Goal: Communication & Community: Answer question/provide support

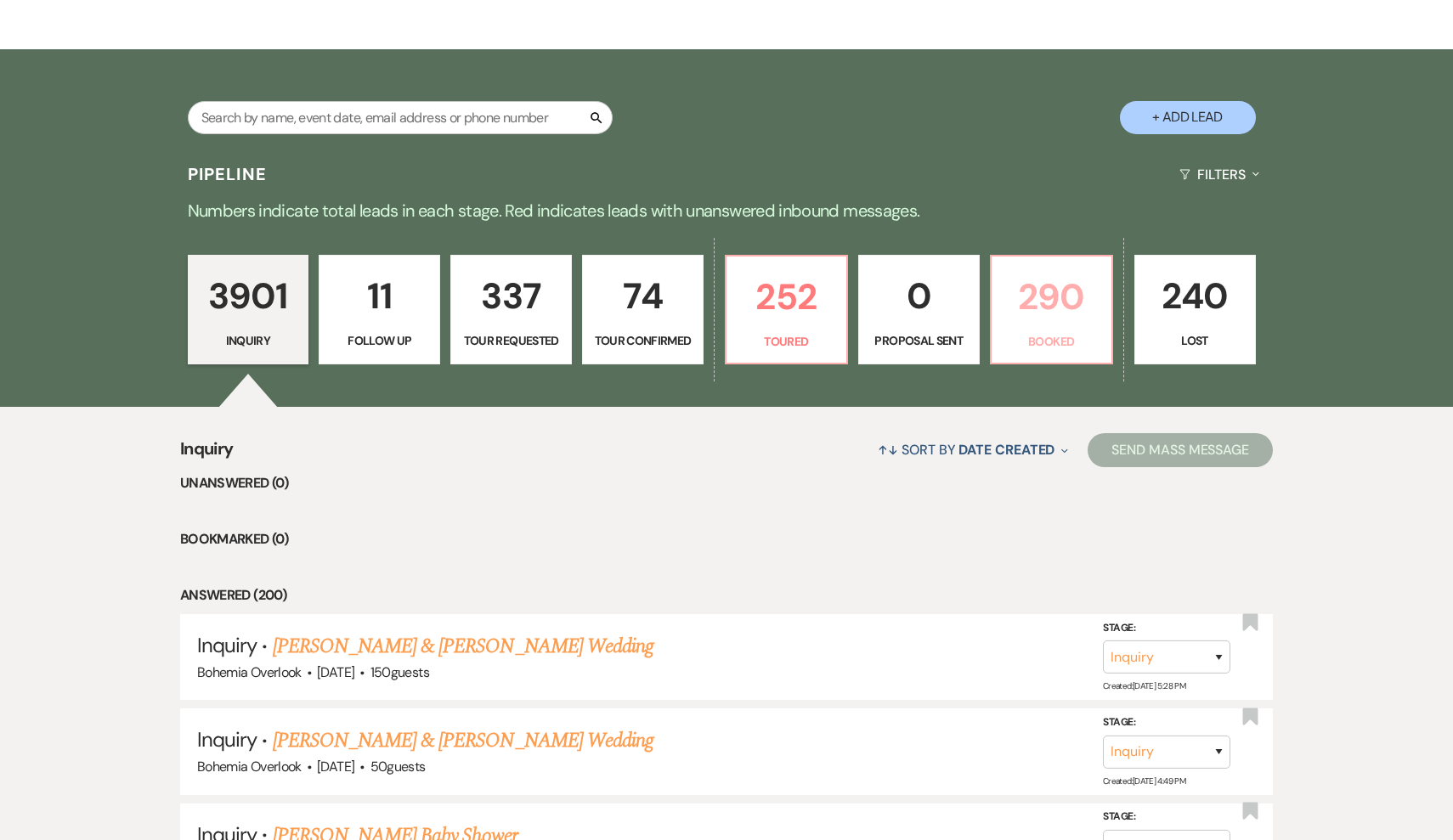
scroll to position [271, 0]
click at [782, 305] on p "252" at bounding box center [786, 297] width 100 height 57
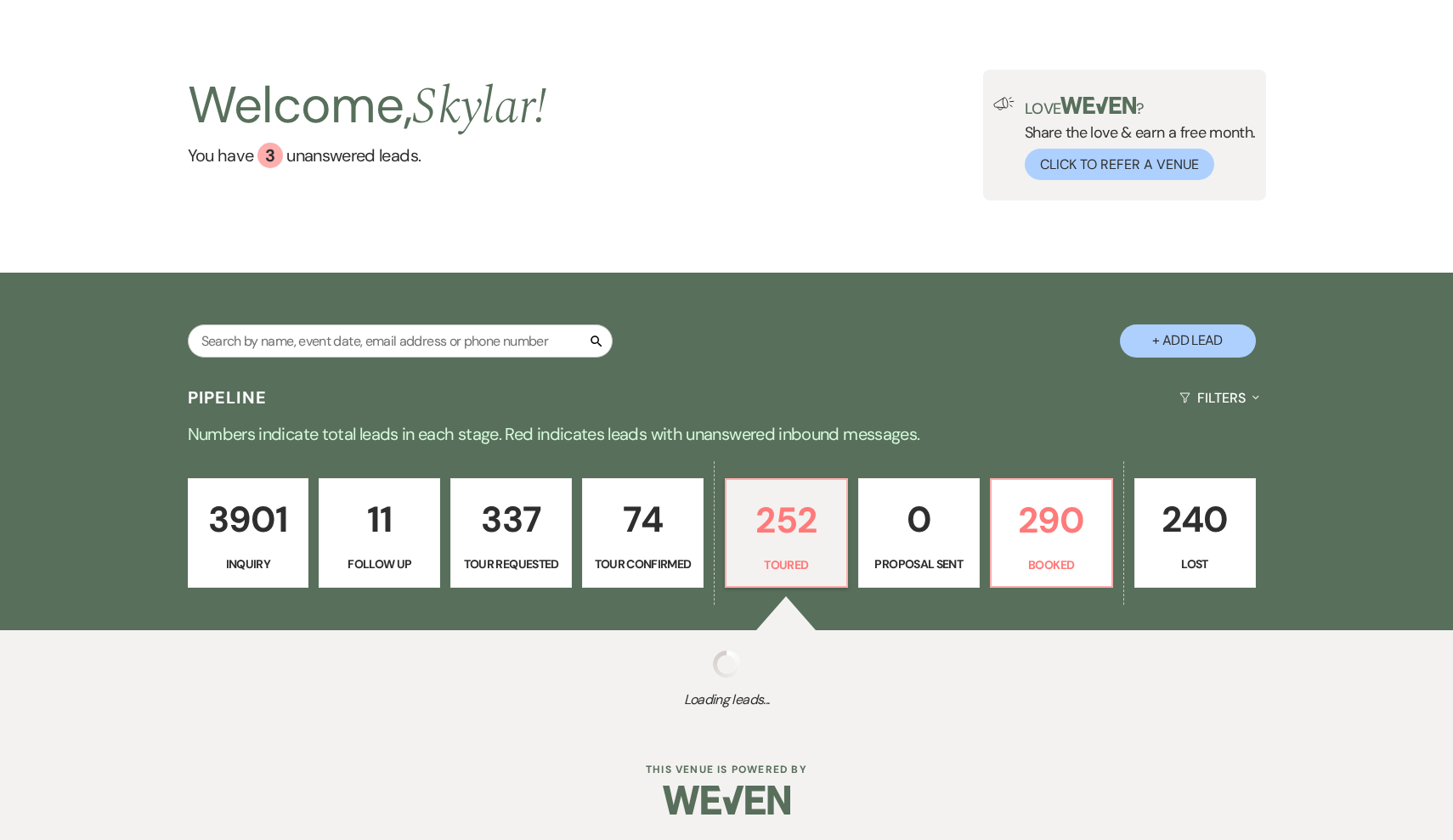
scroll to position [46, 0]
select select "5"
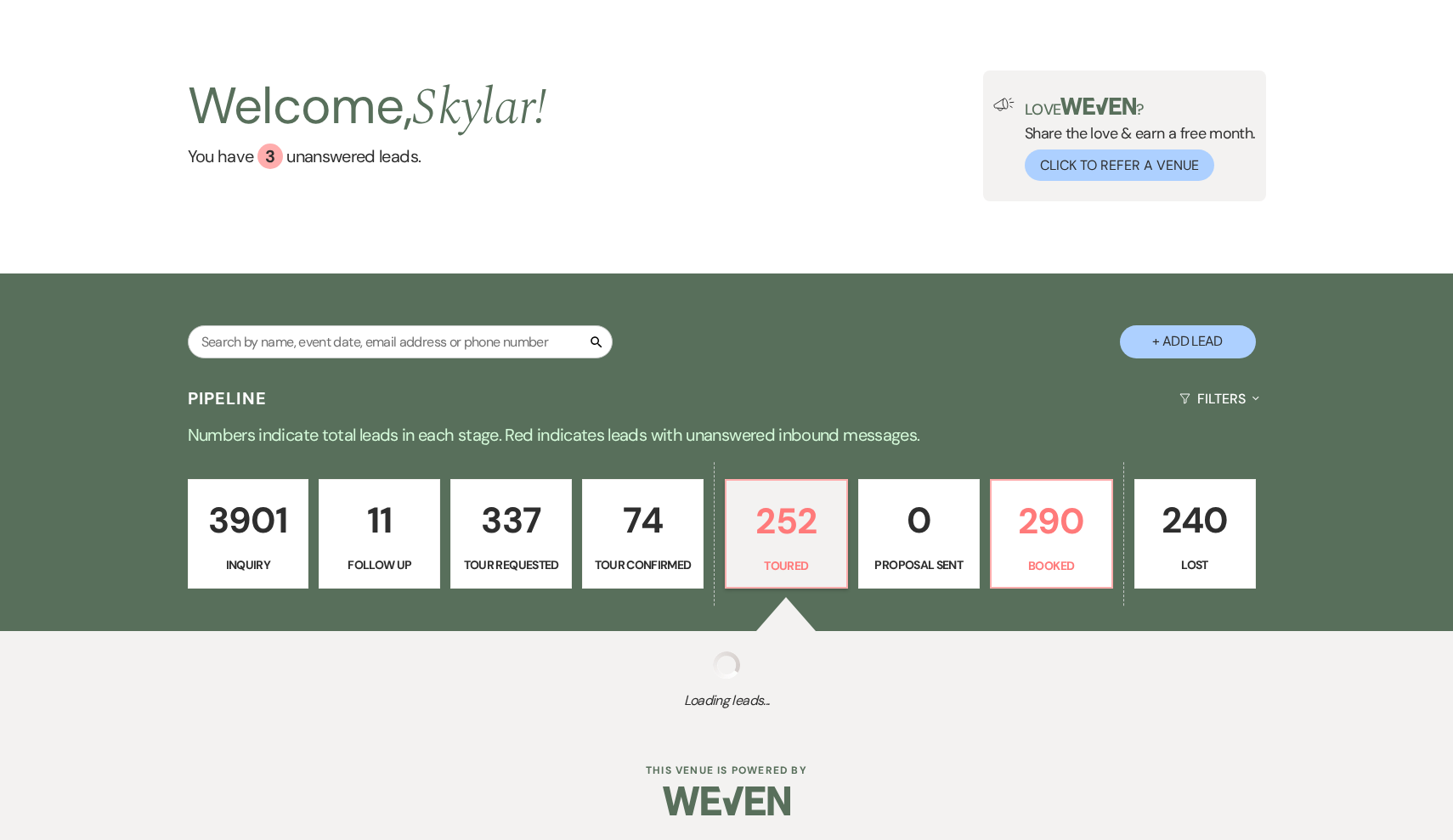
select select "5"
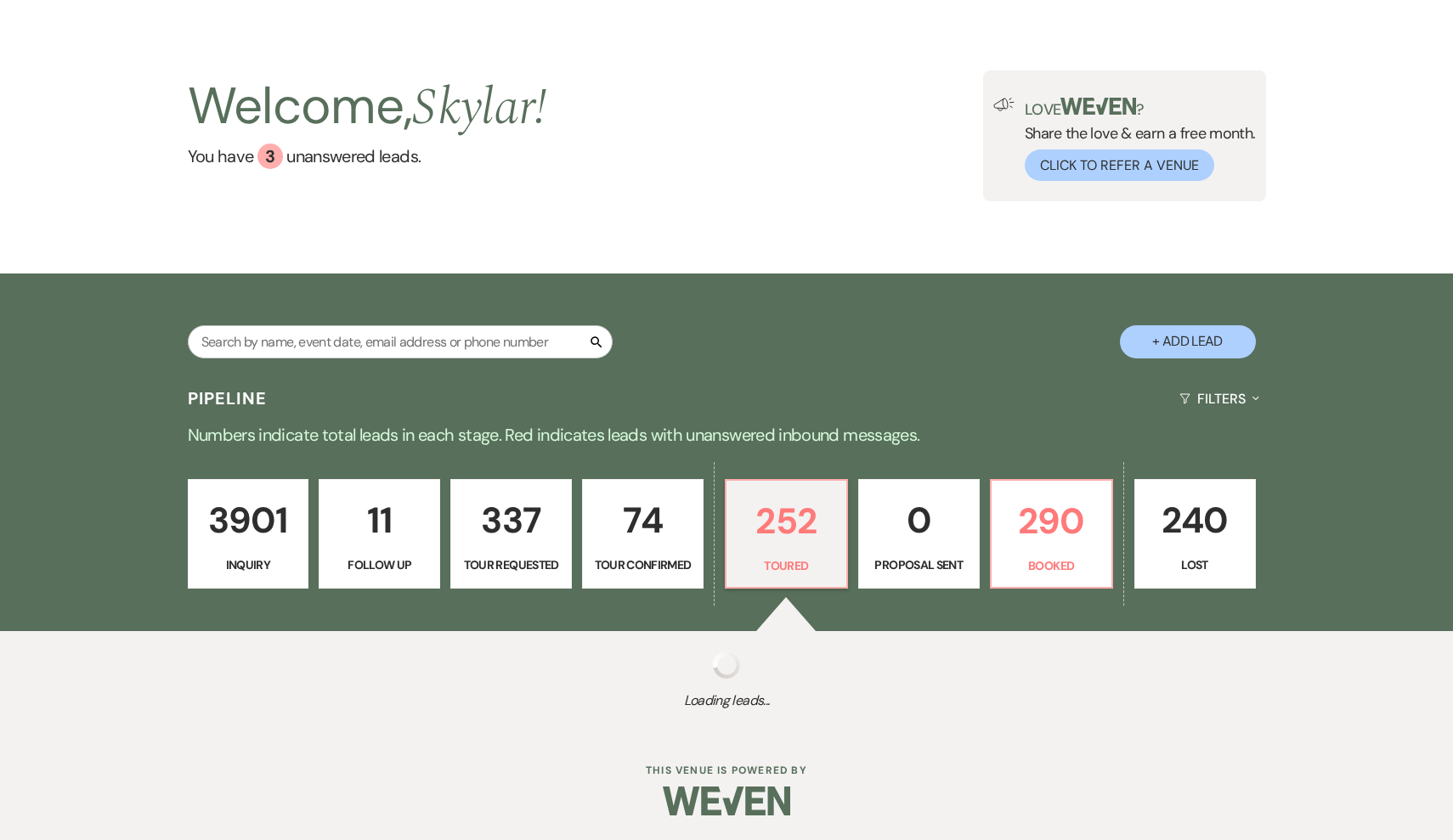
select select "5"
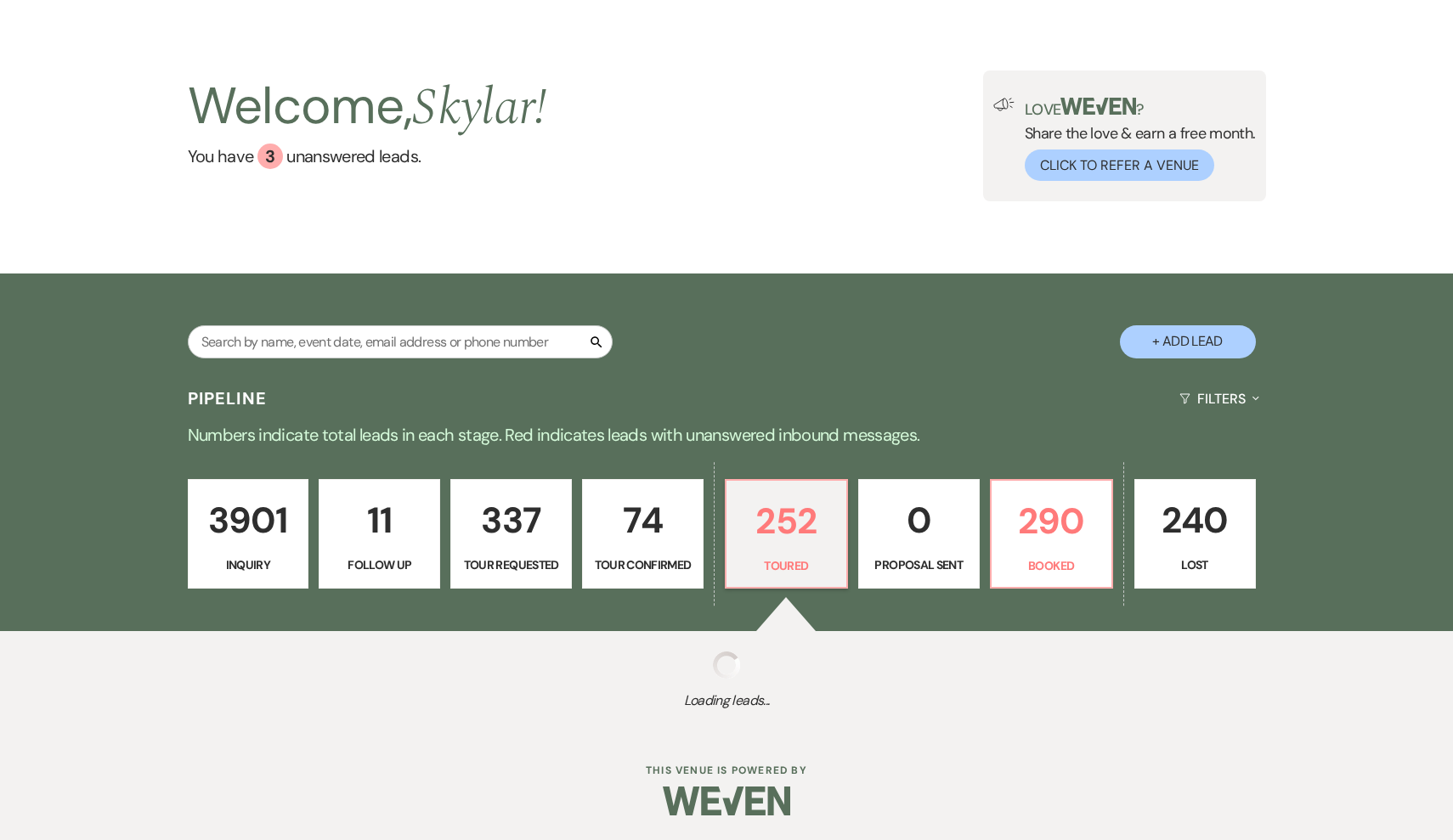
select select "5"
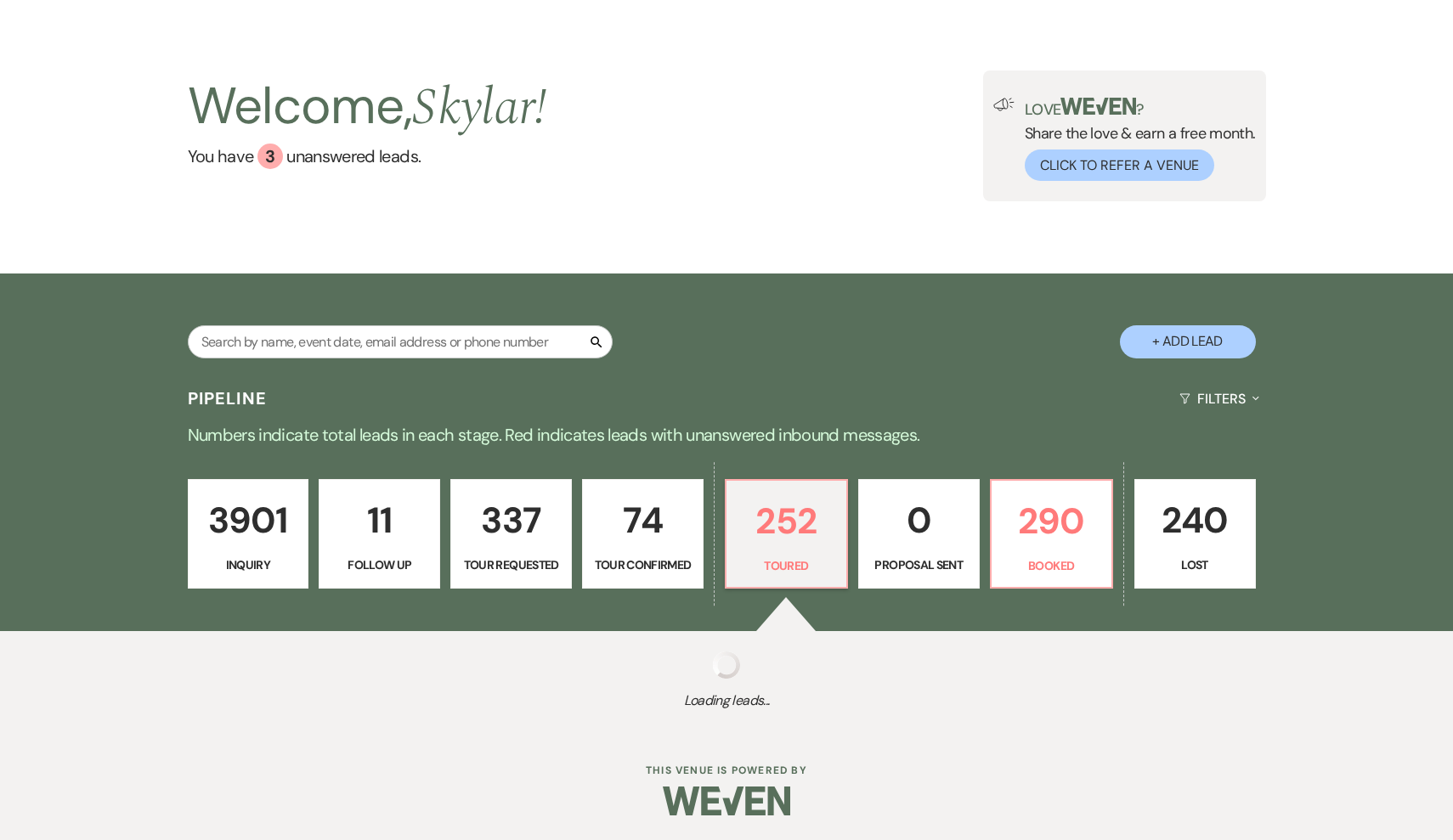
select select "5"
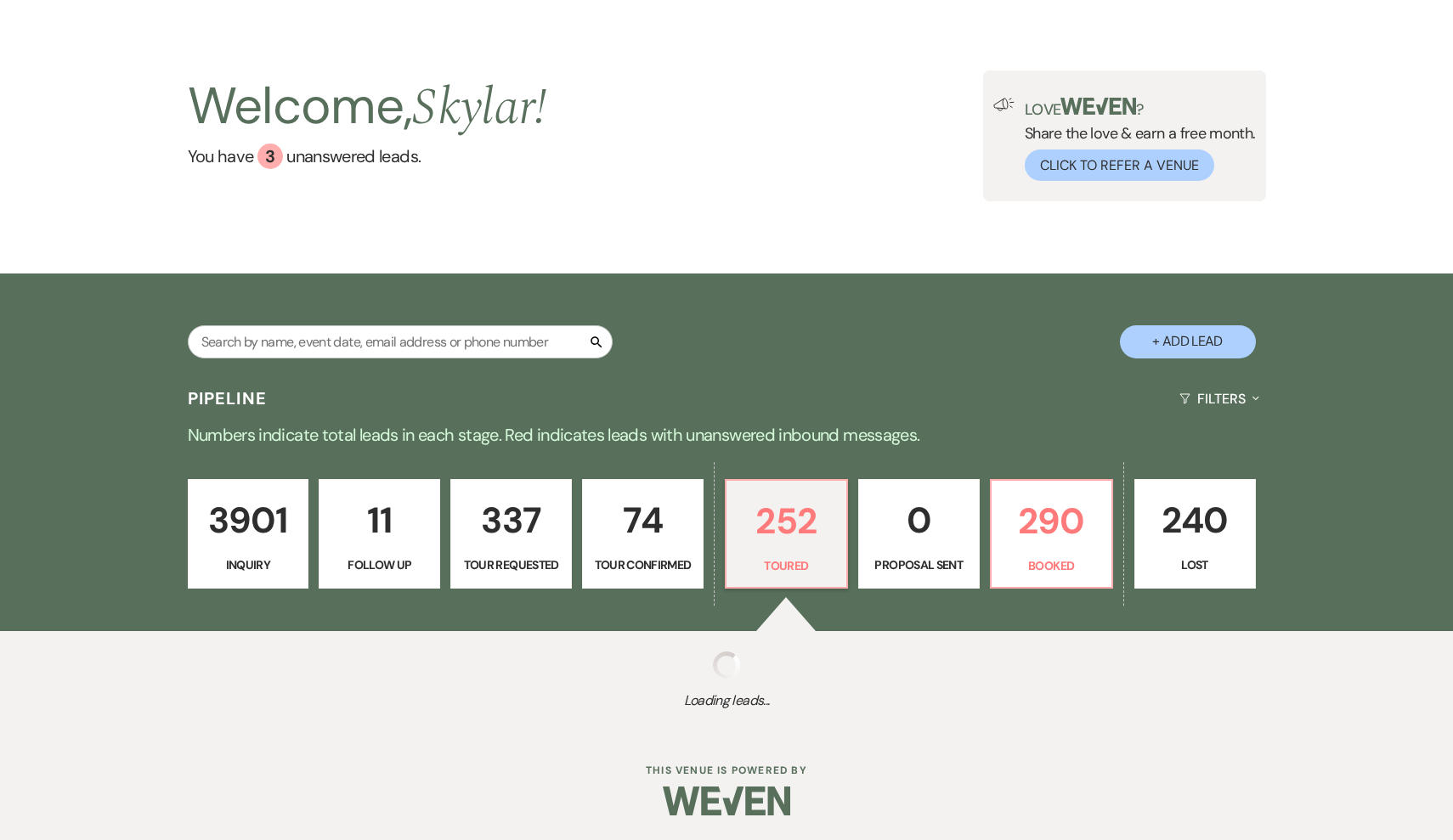
select select "5"
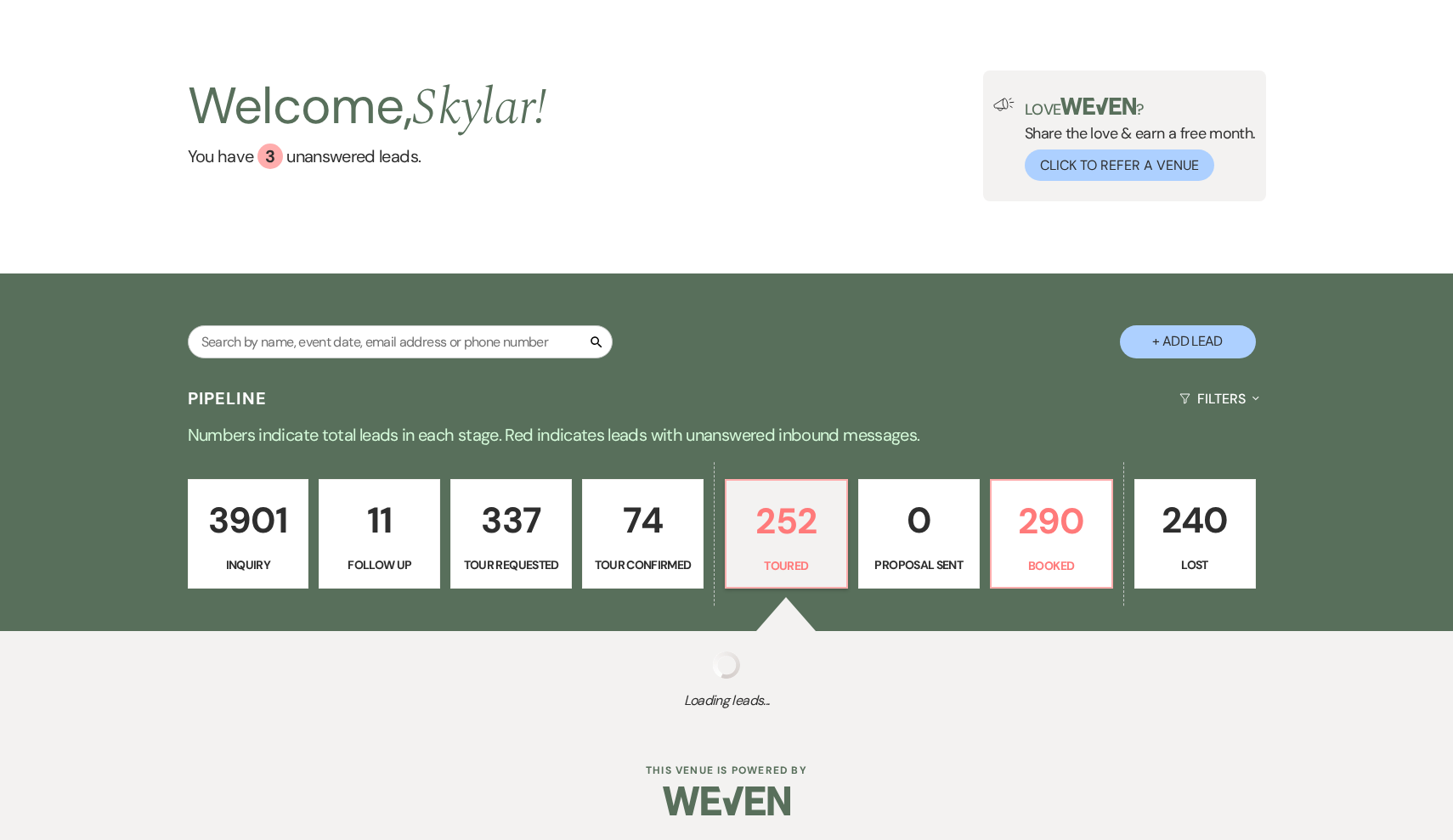
select select "5"
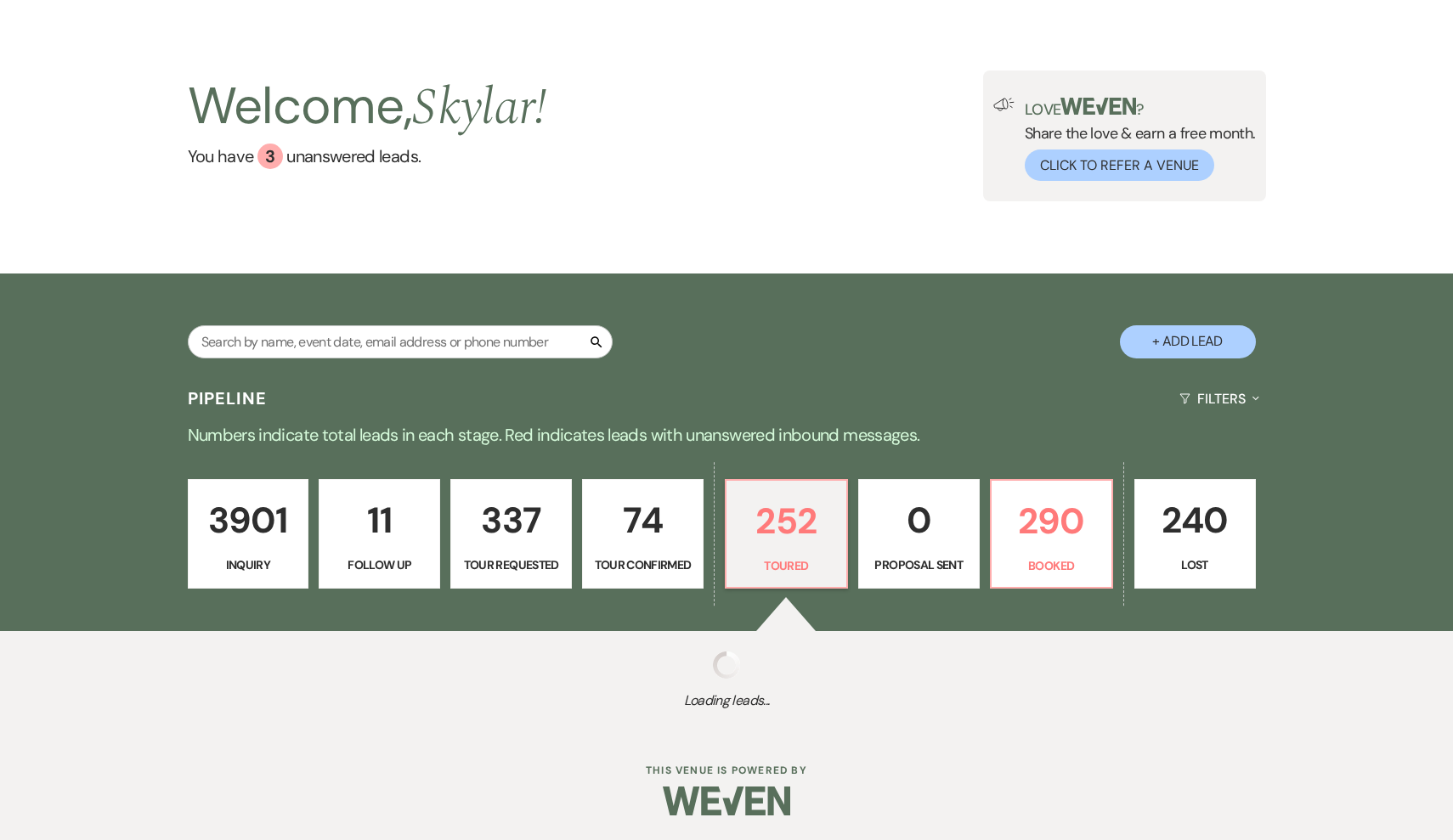
select select "5"
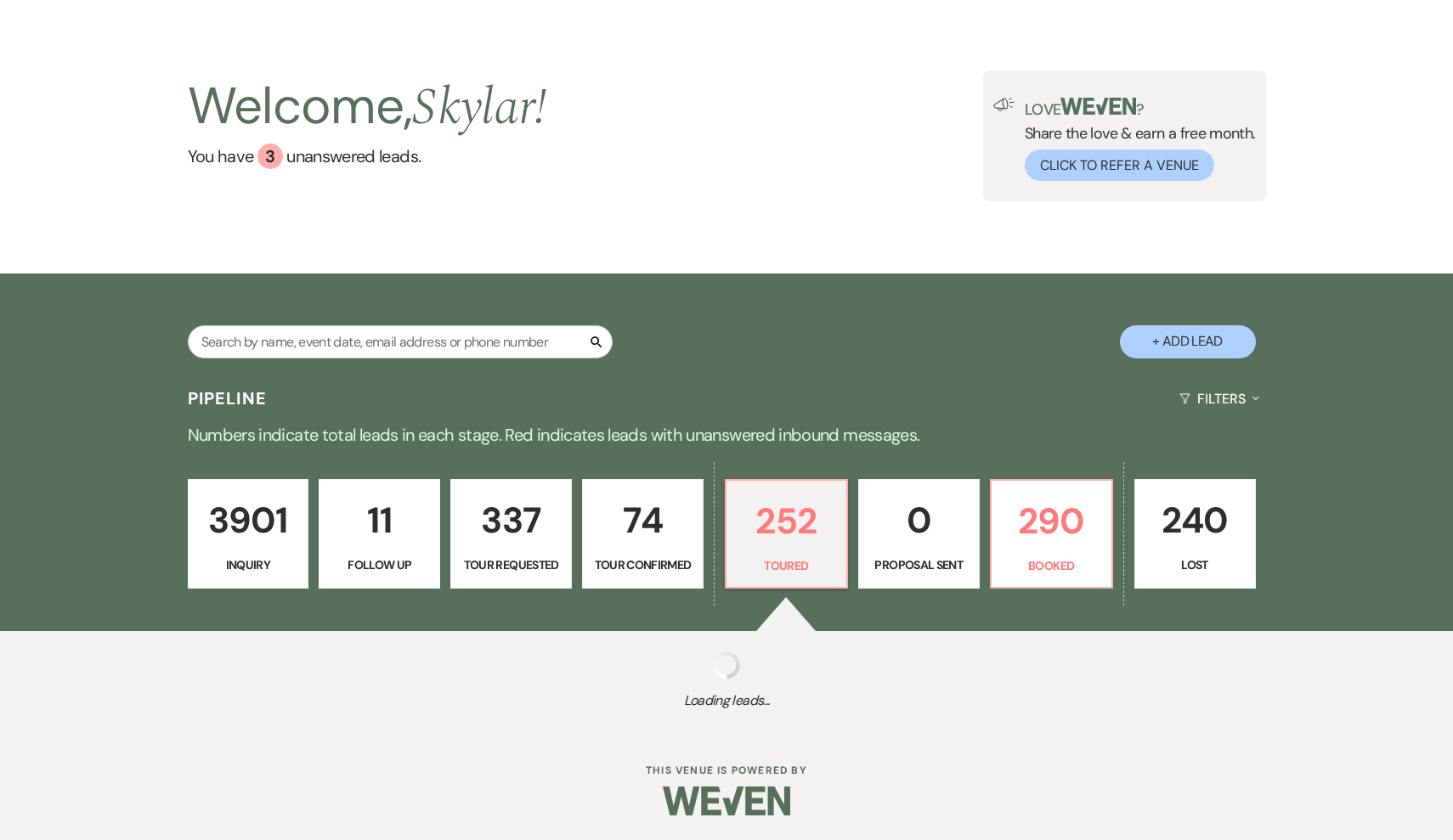
select select "5"
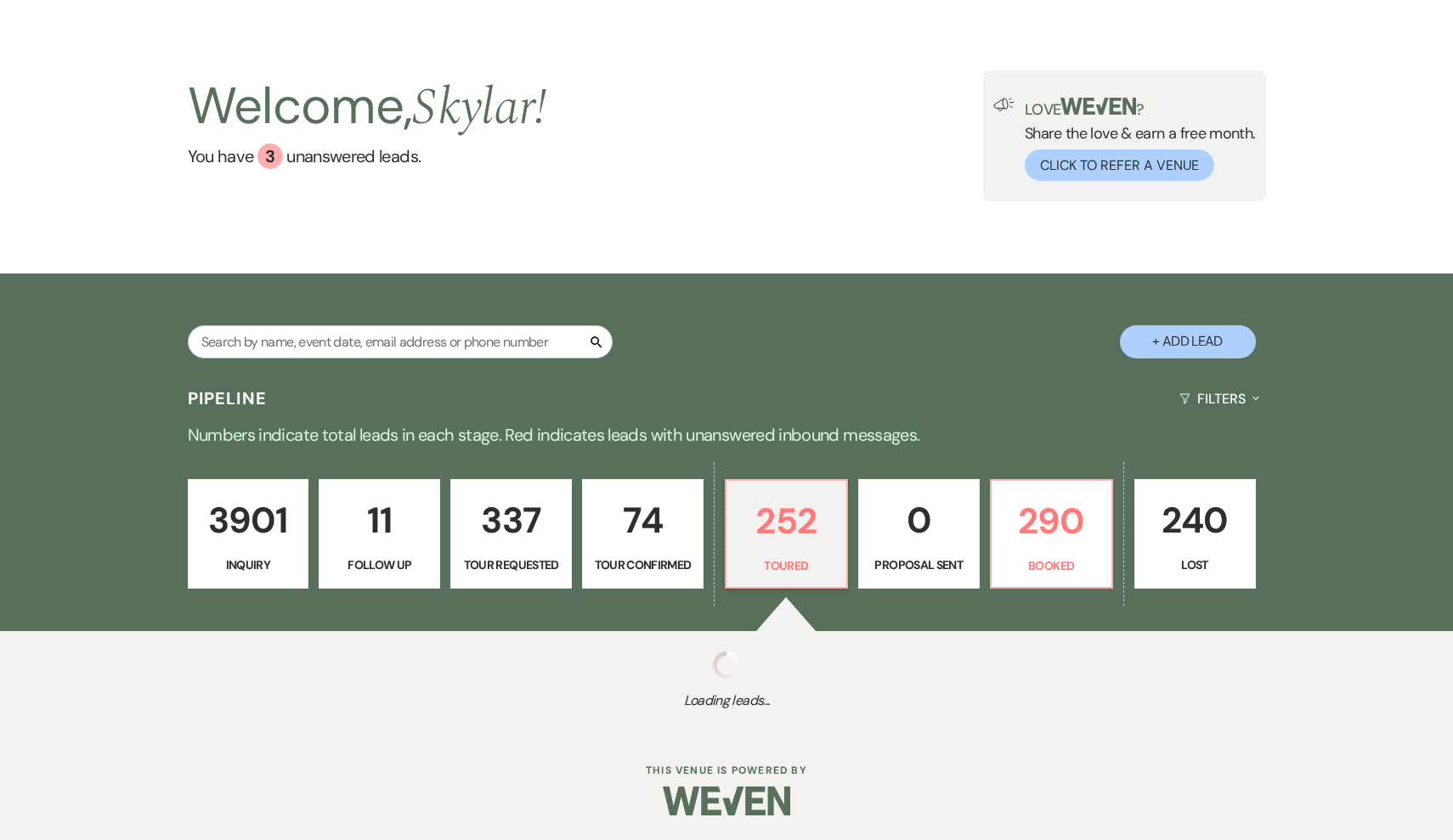
select select "5"
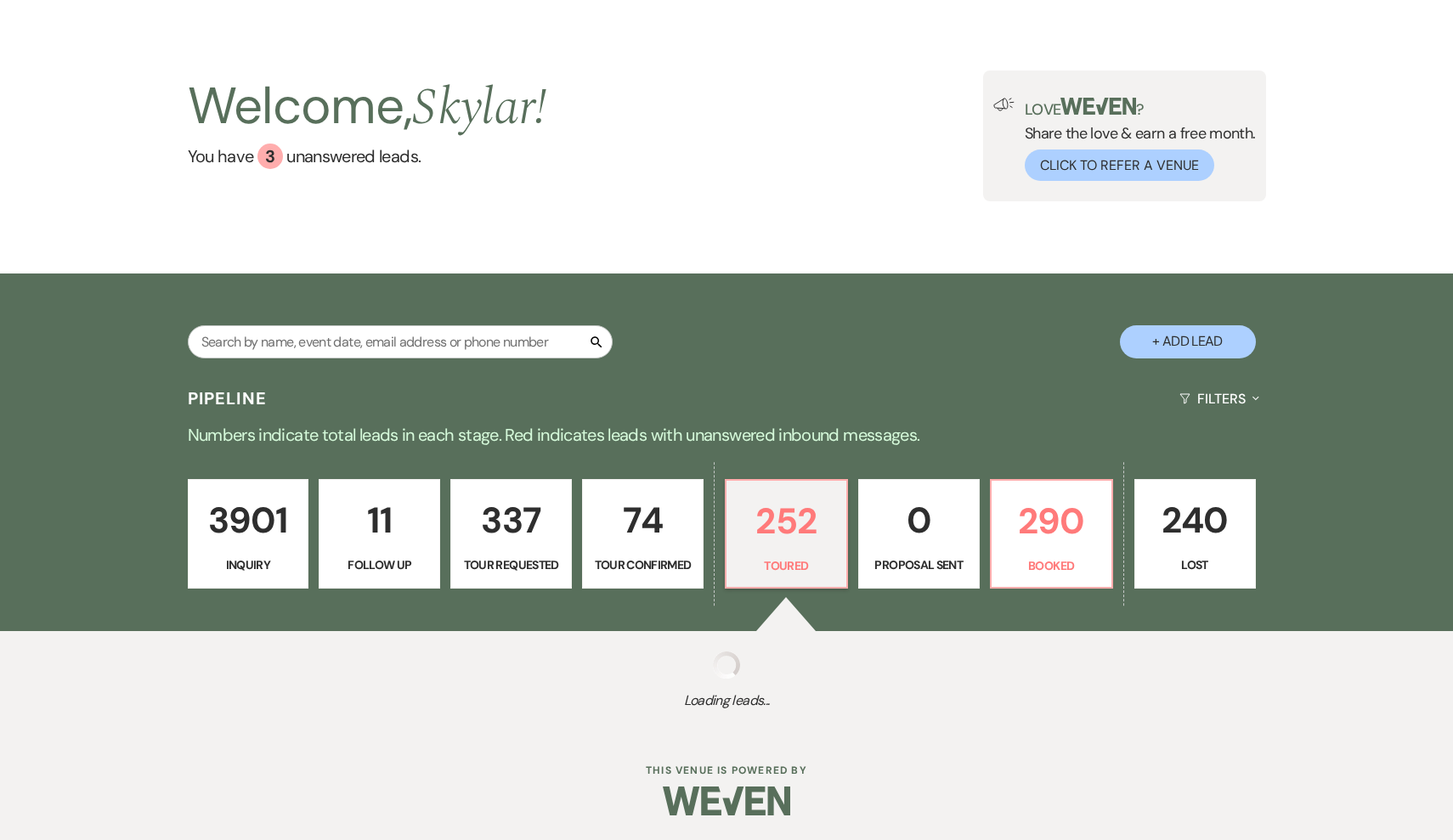
select select "5"
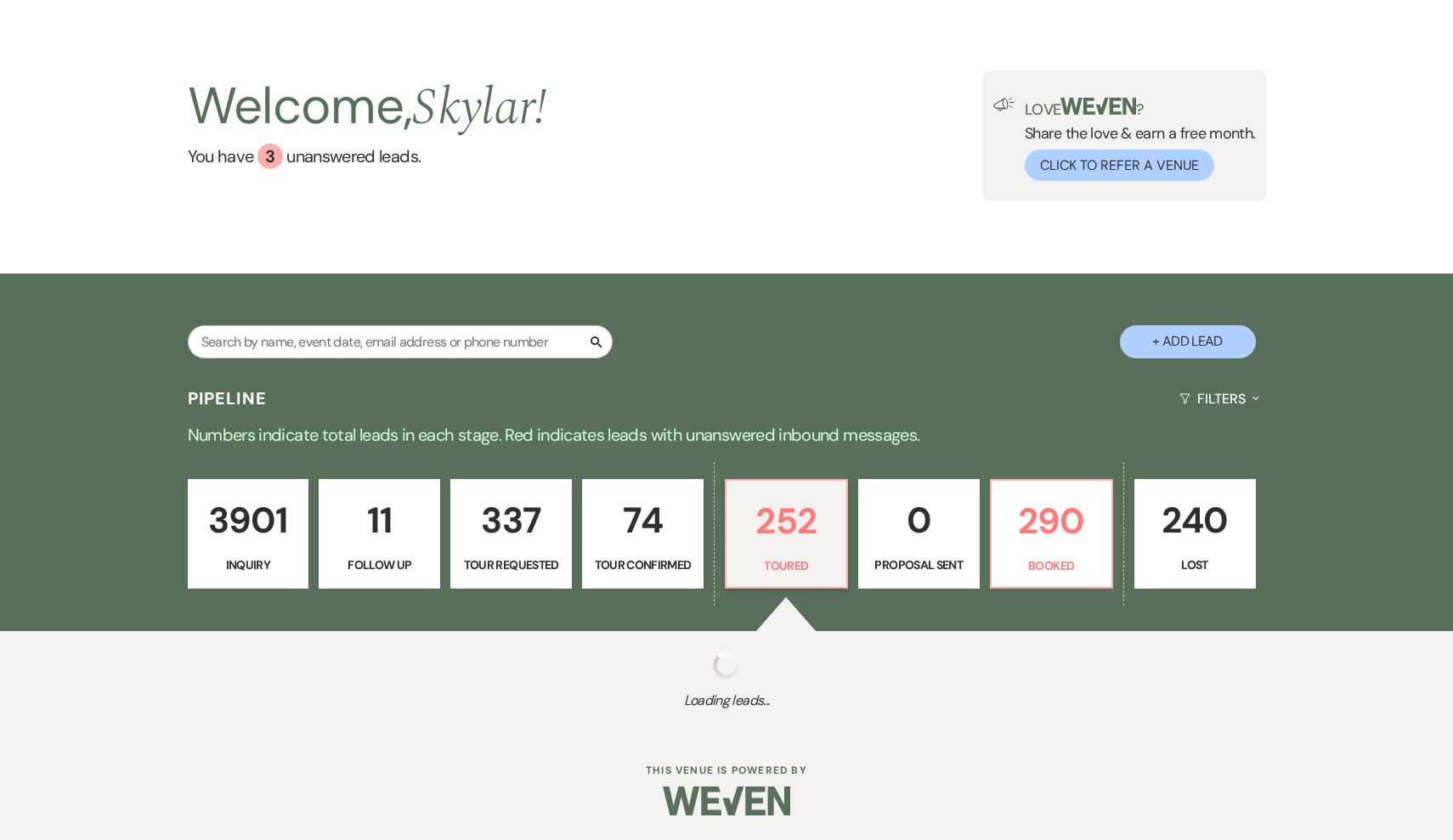
select select "5"
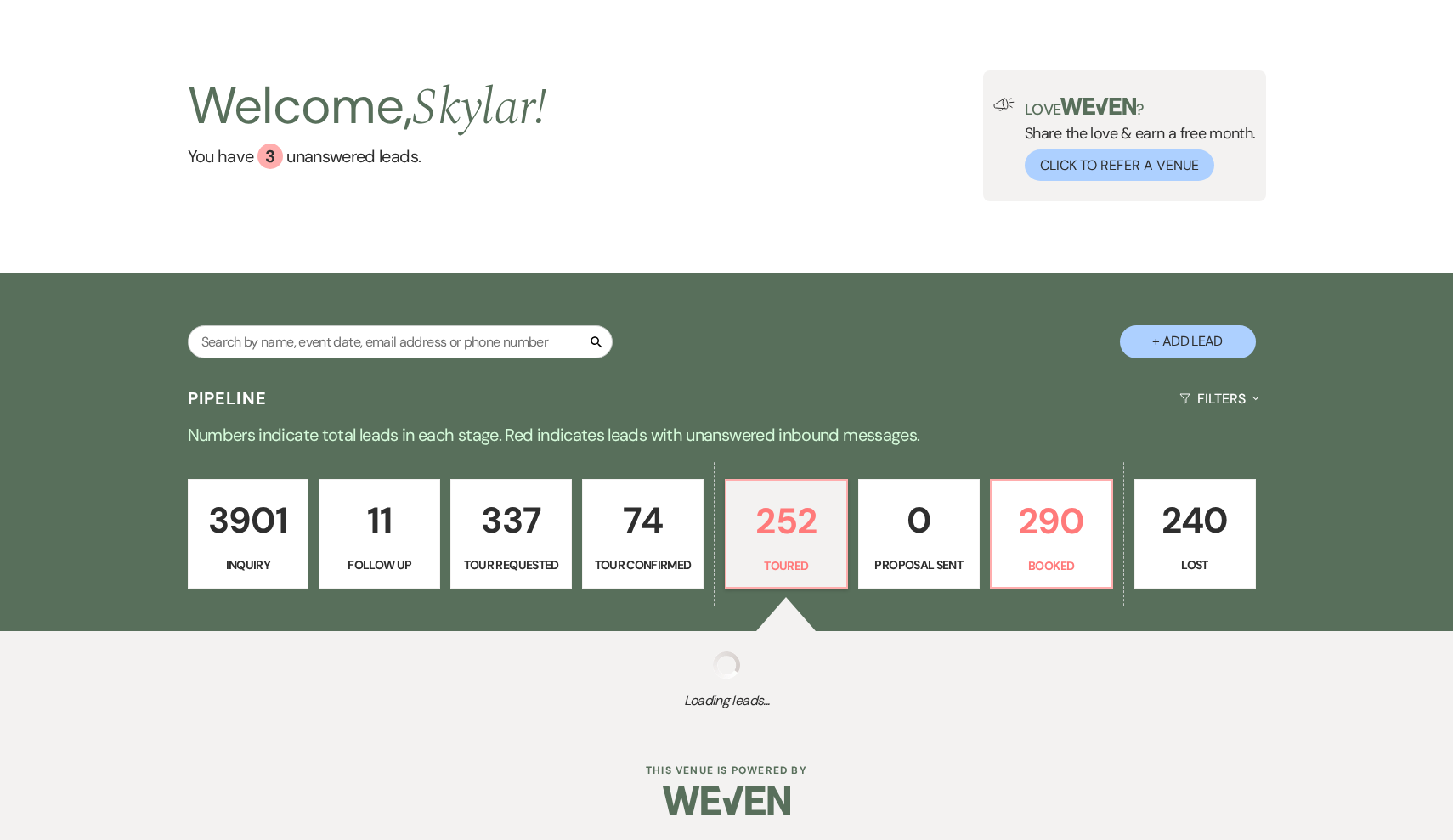
select select "5"
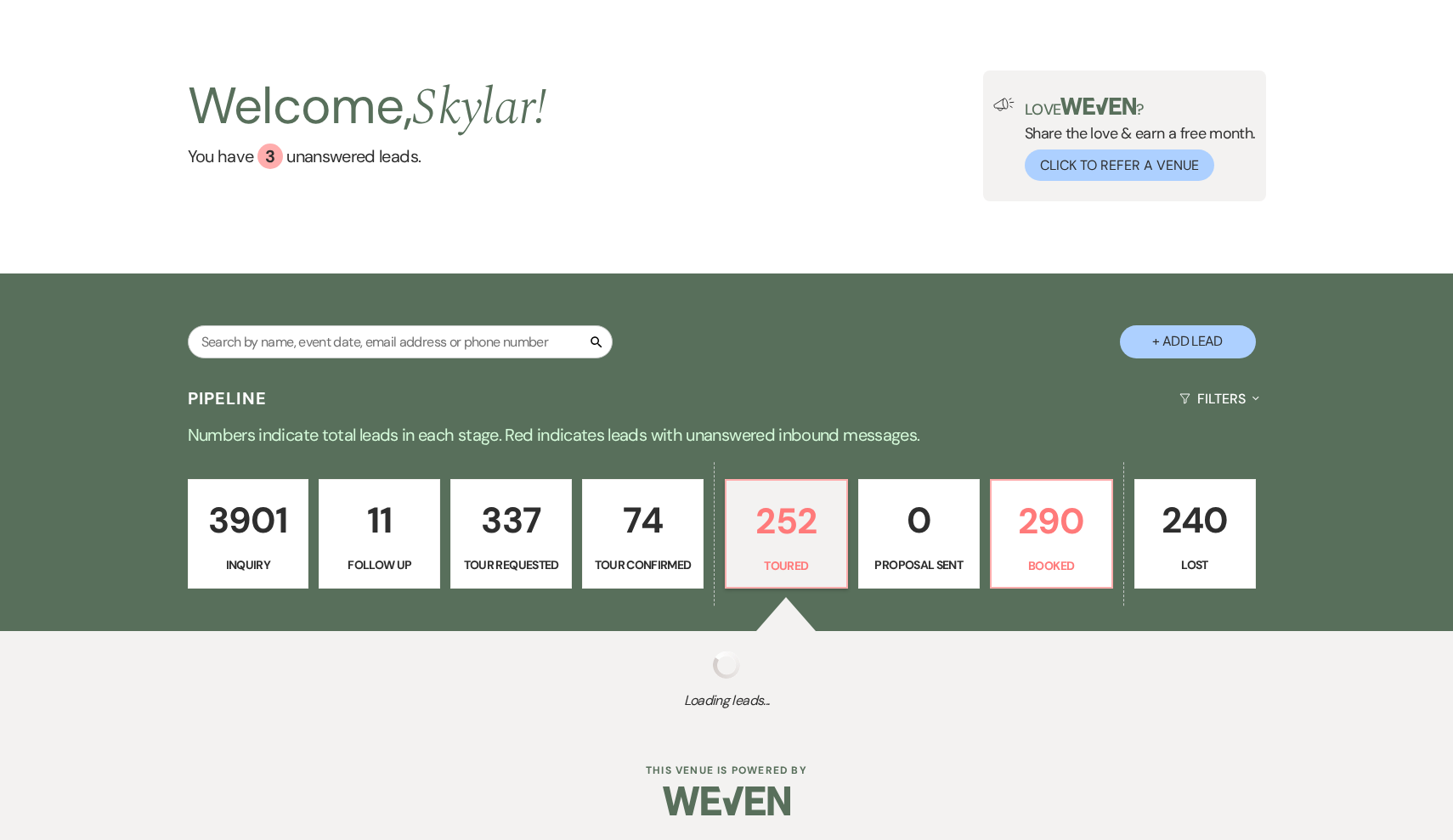
select select "5"
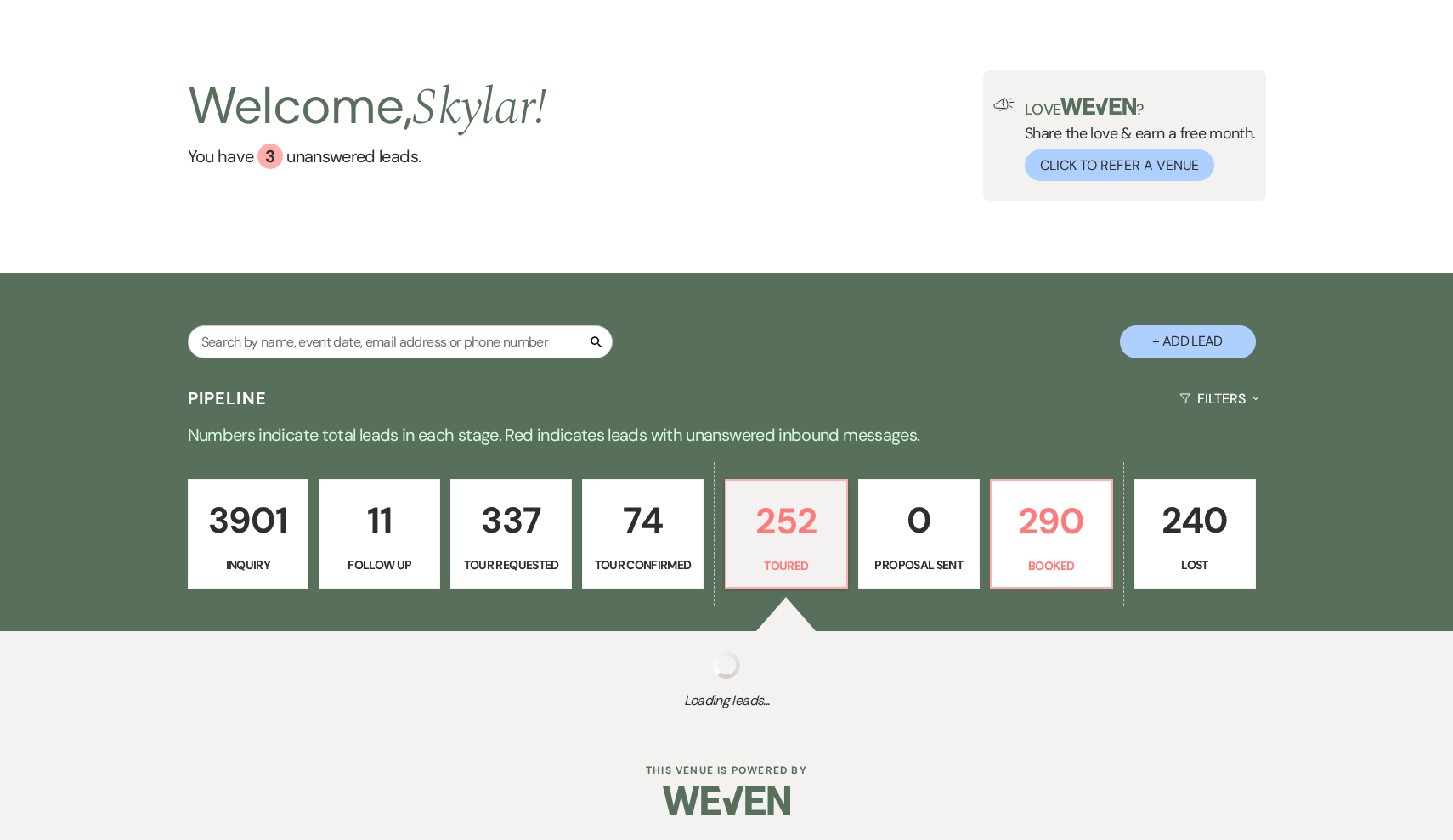
select select "5"
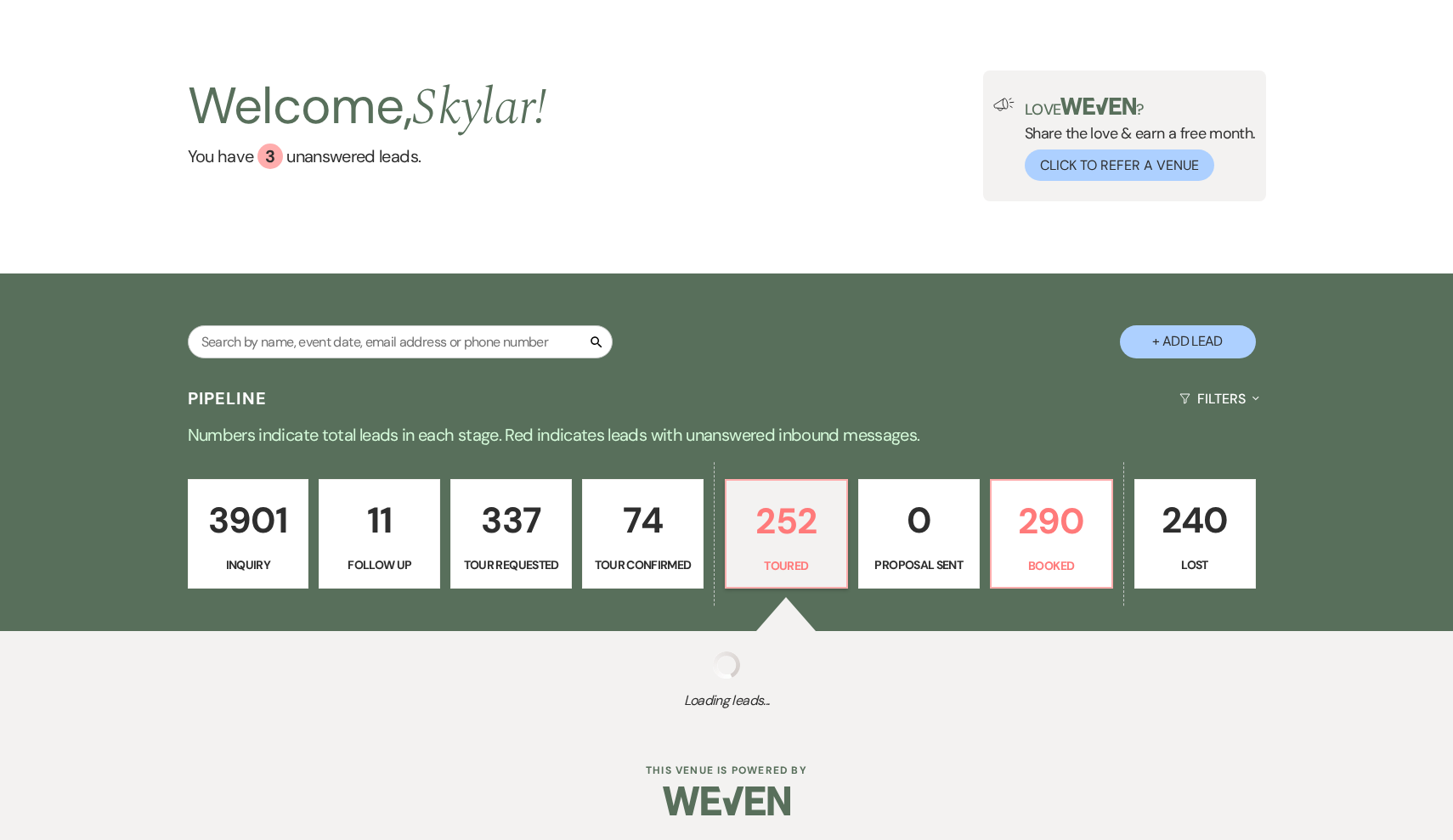
select select "5"
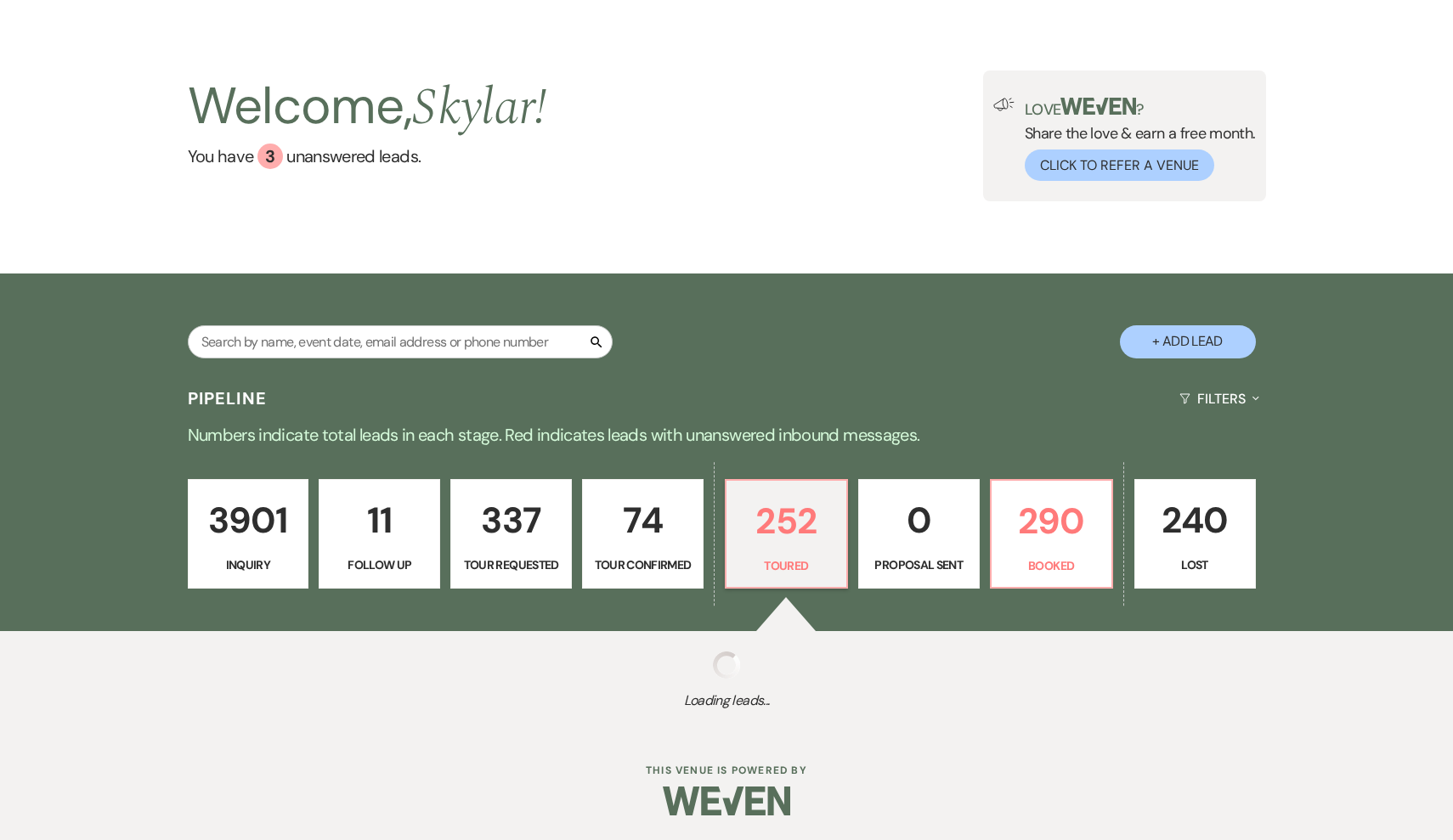
select select "5"
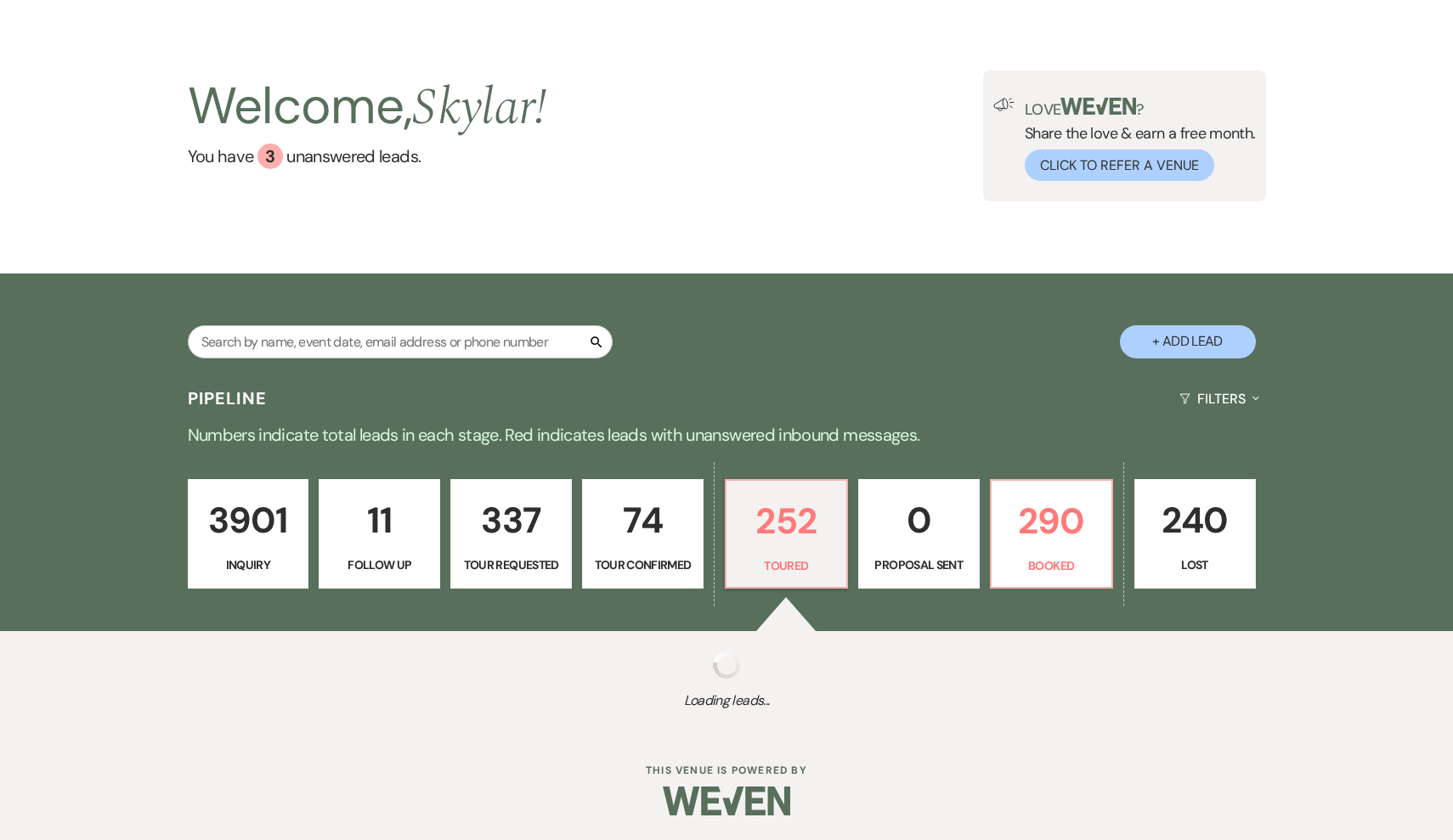
select select "5"
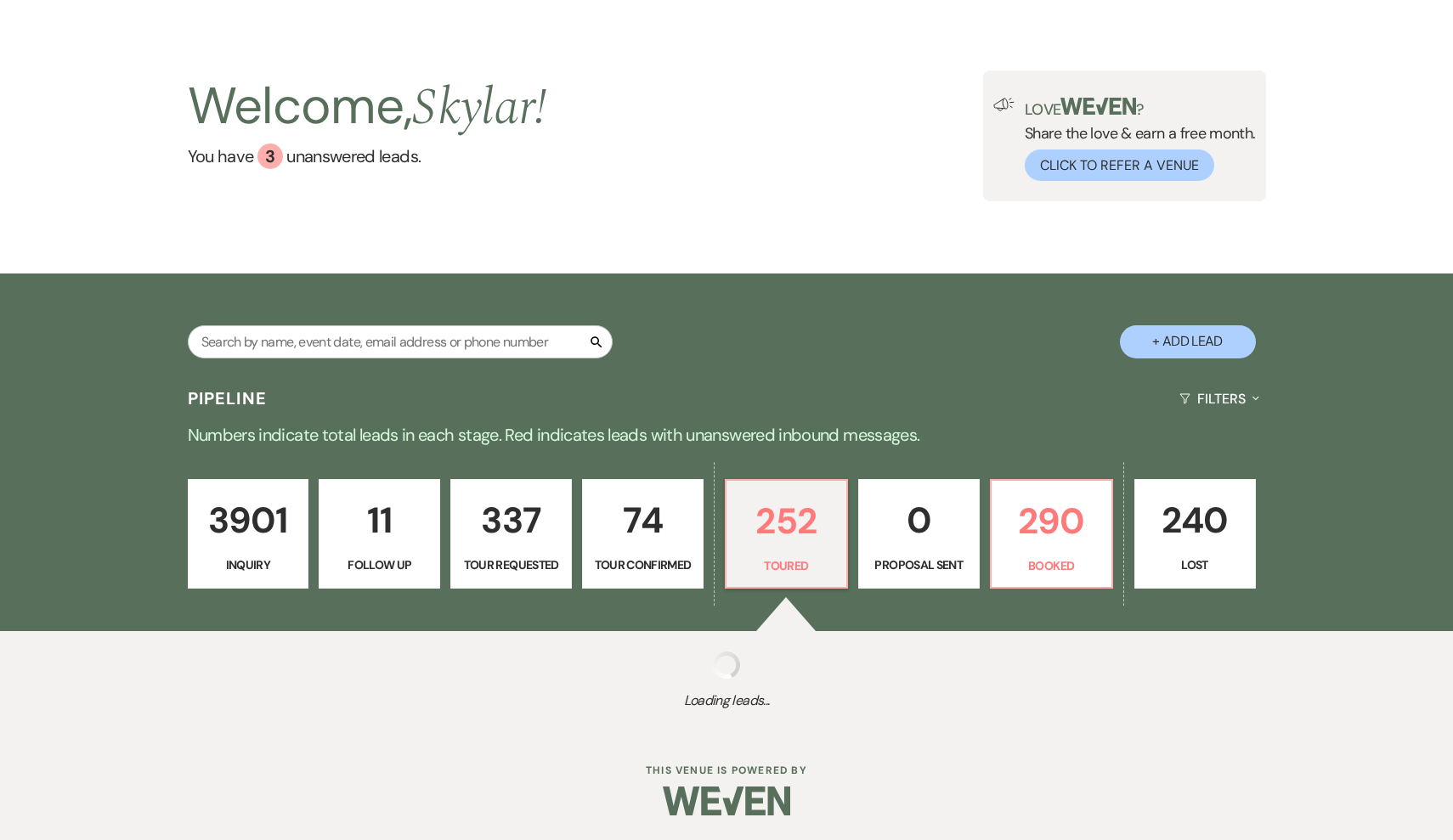
select select "5"
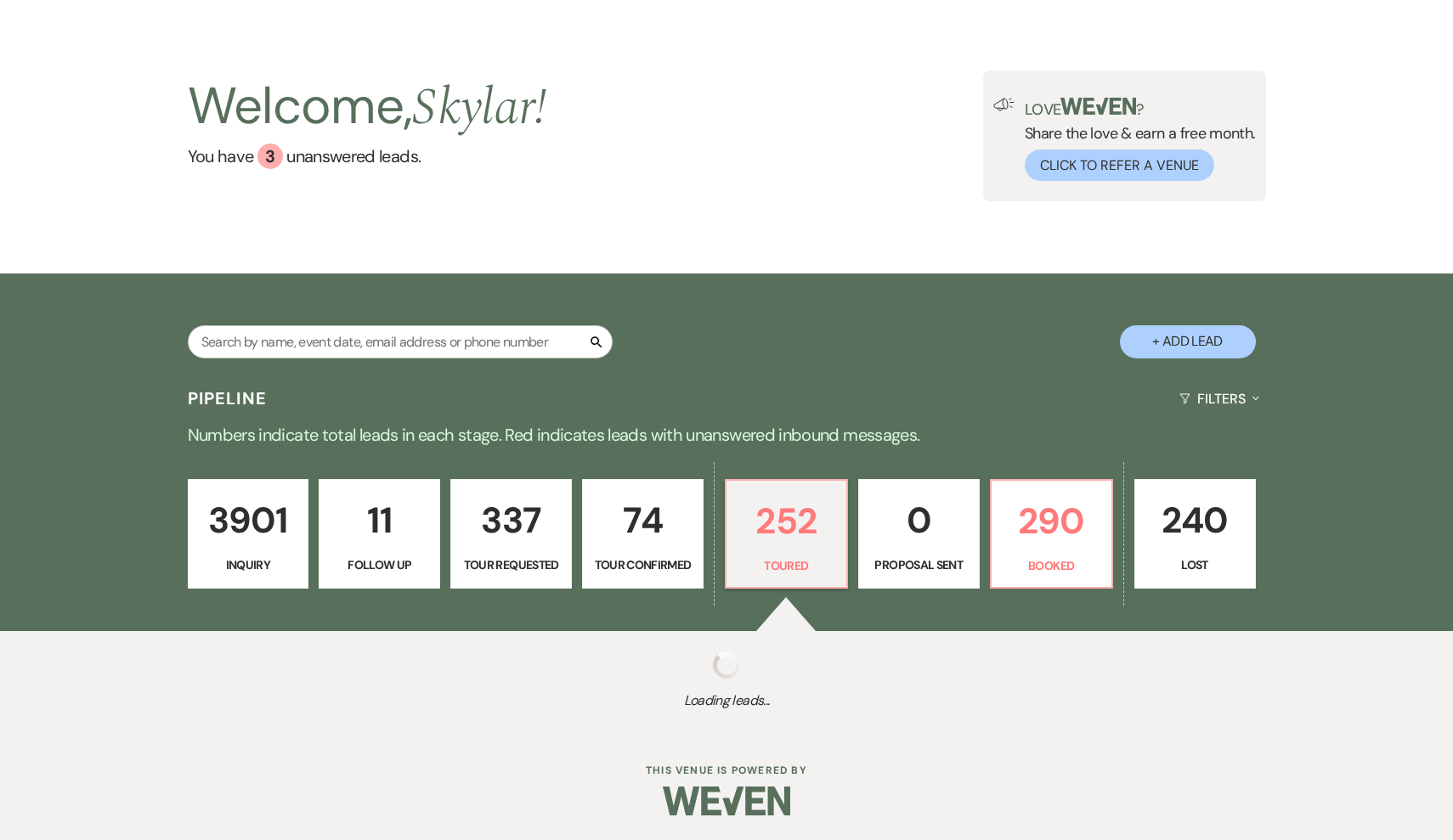
select select "5"
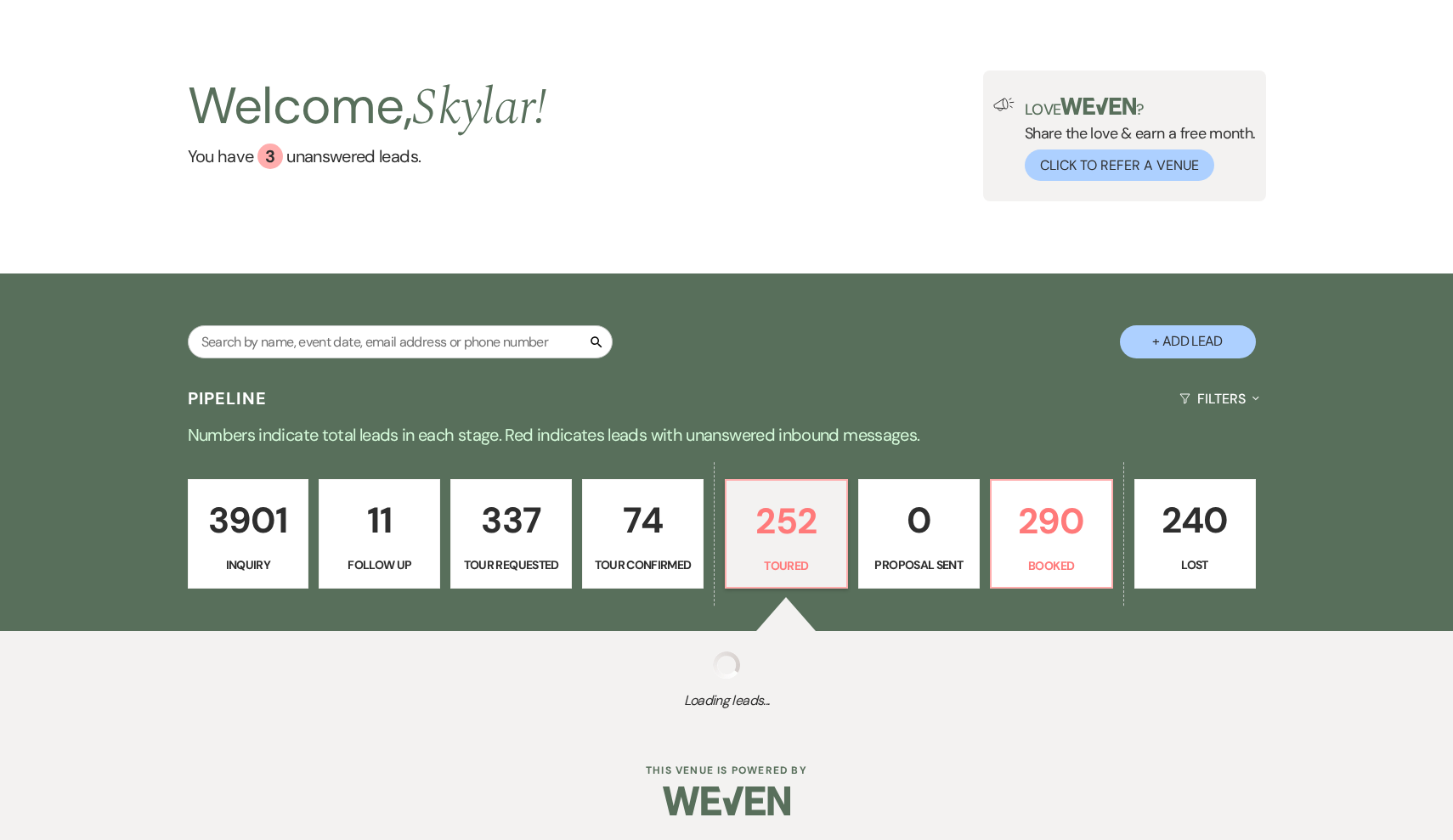
select select "5"
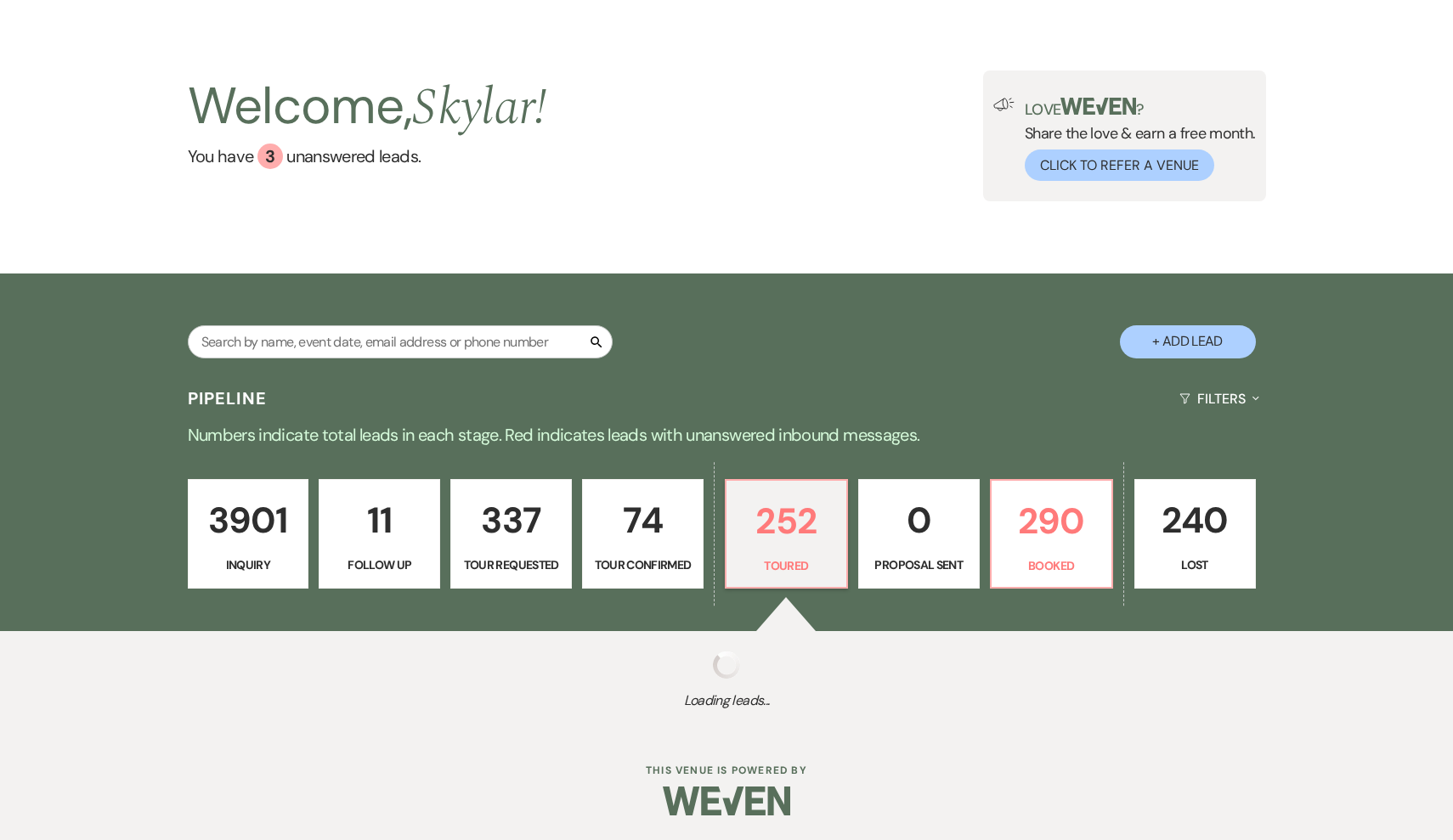
select select "5"
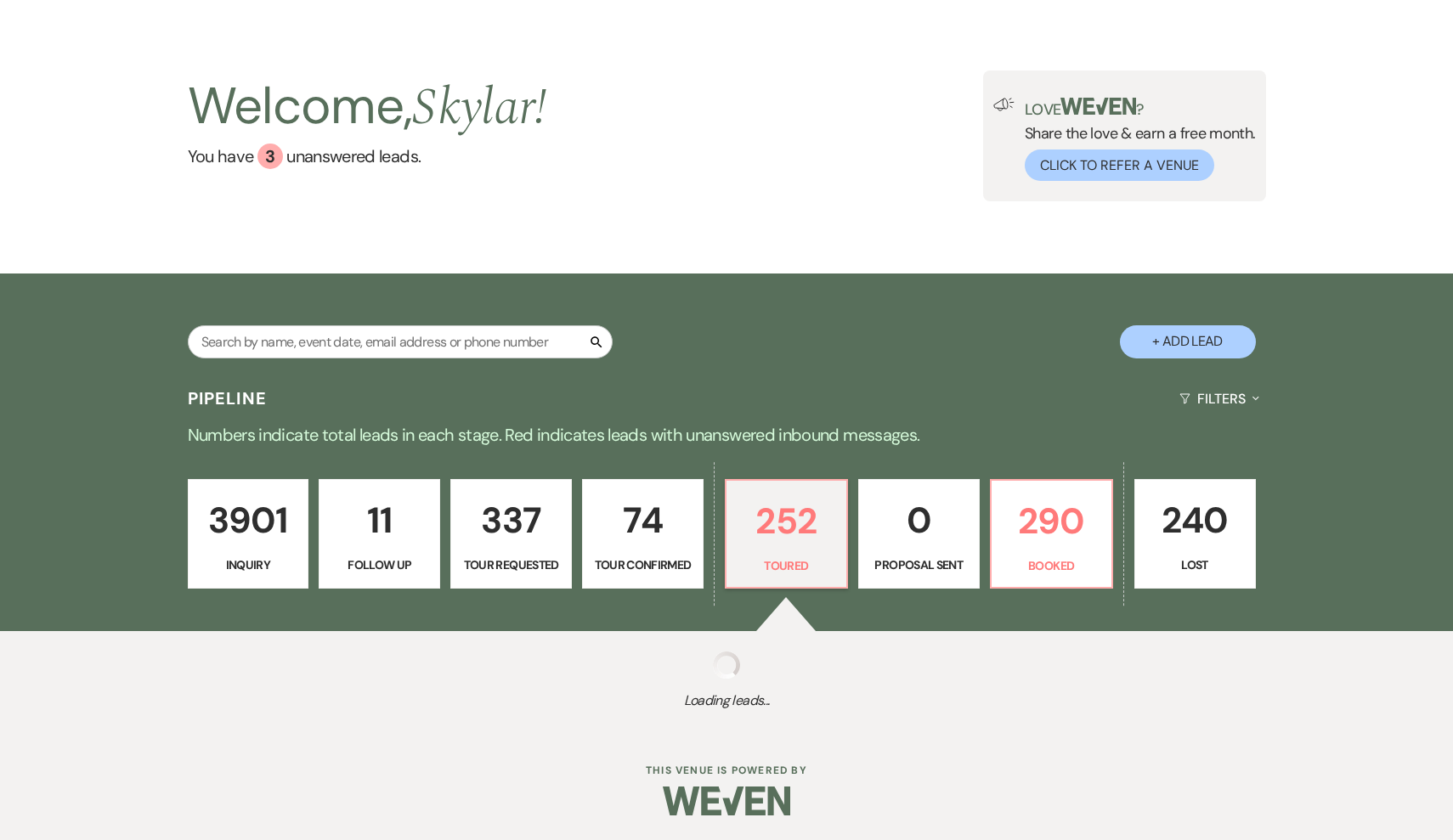
select select "5"
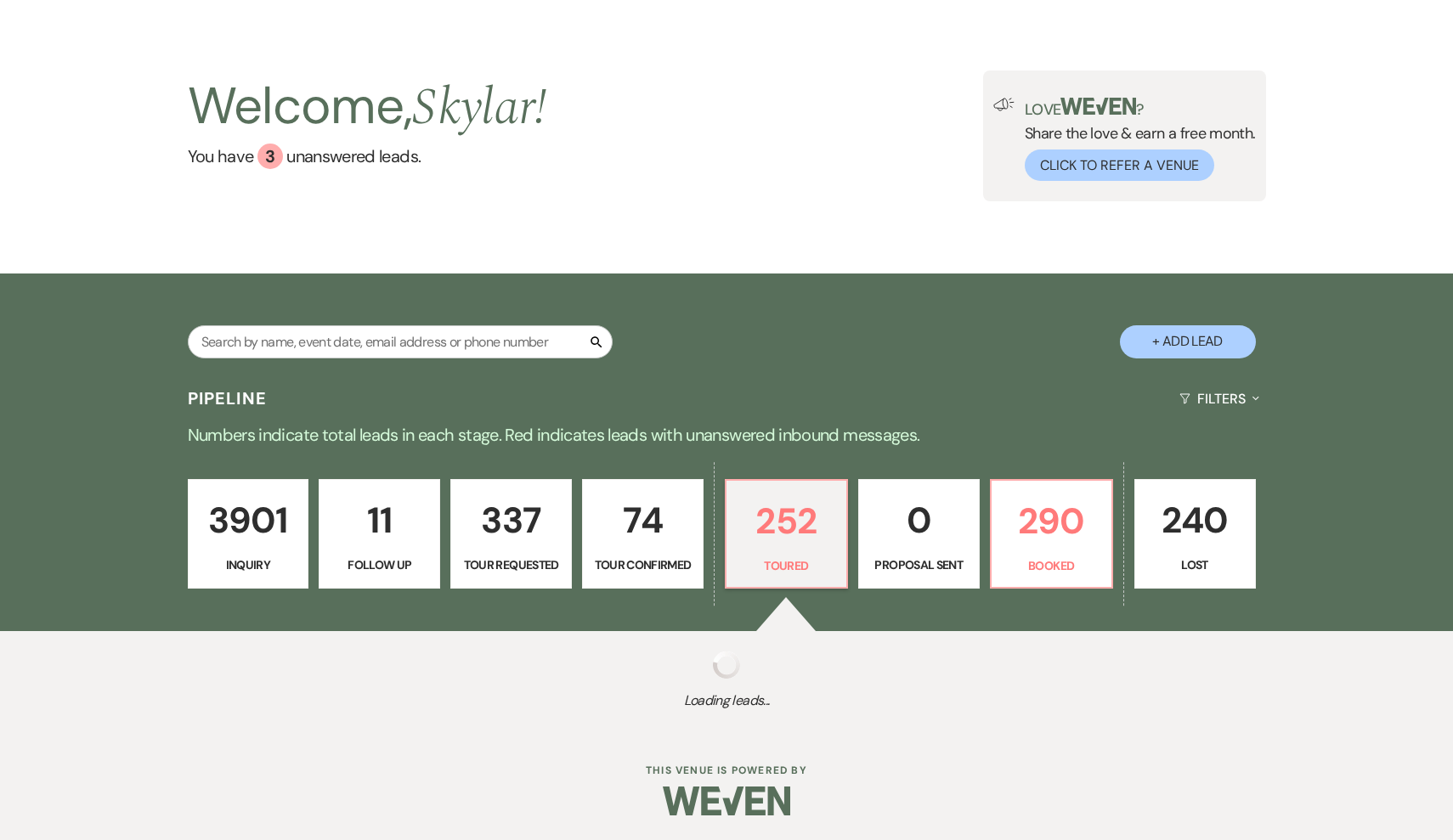
select select "5"
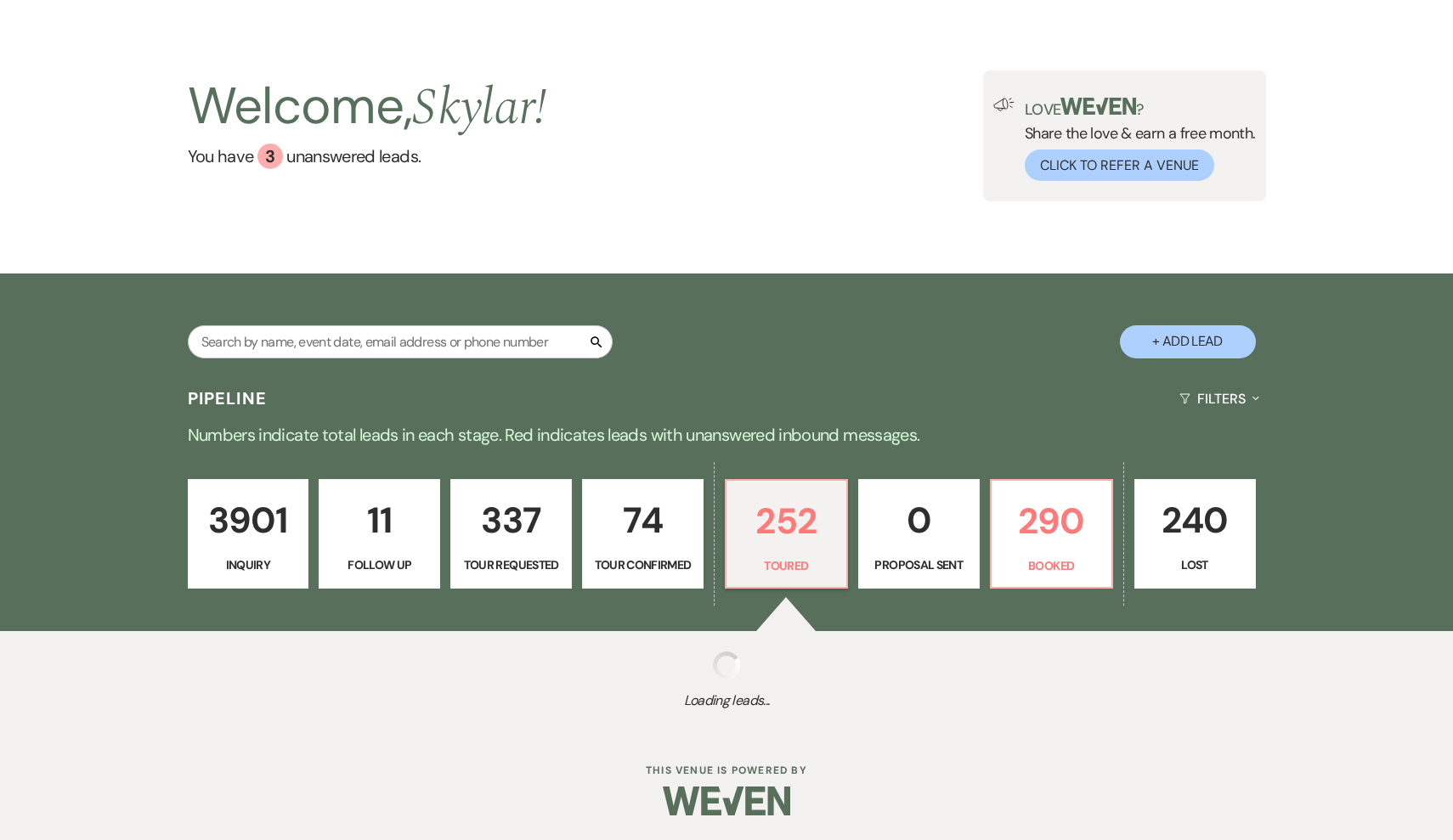
select select "5"
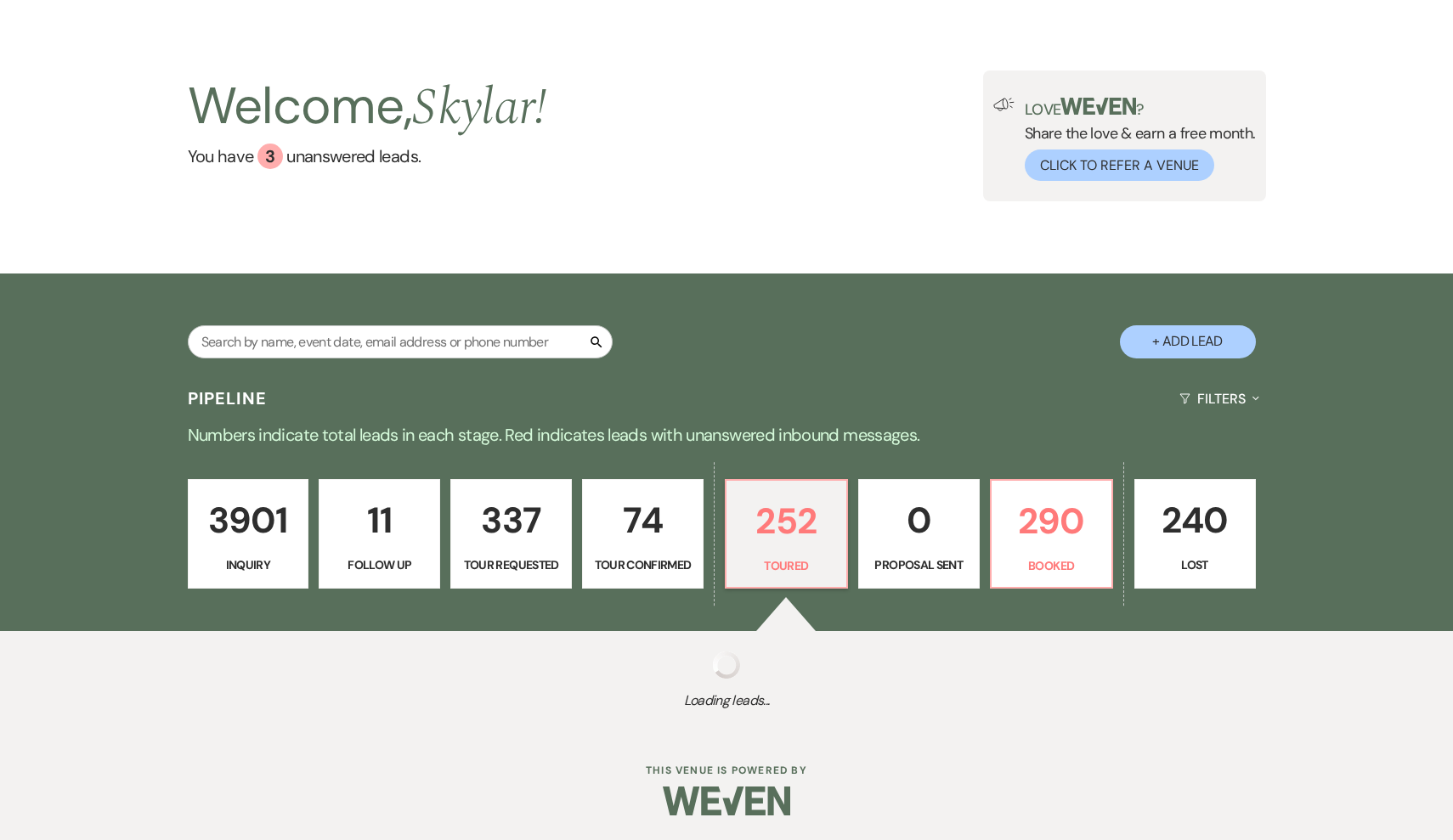
select select "5"
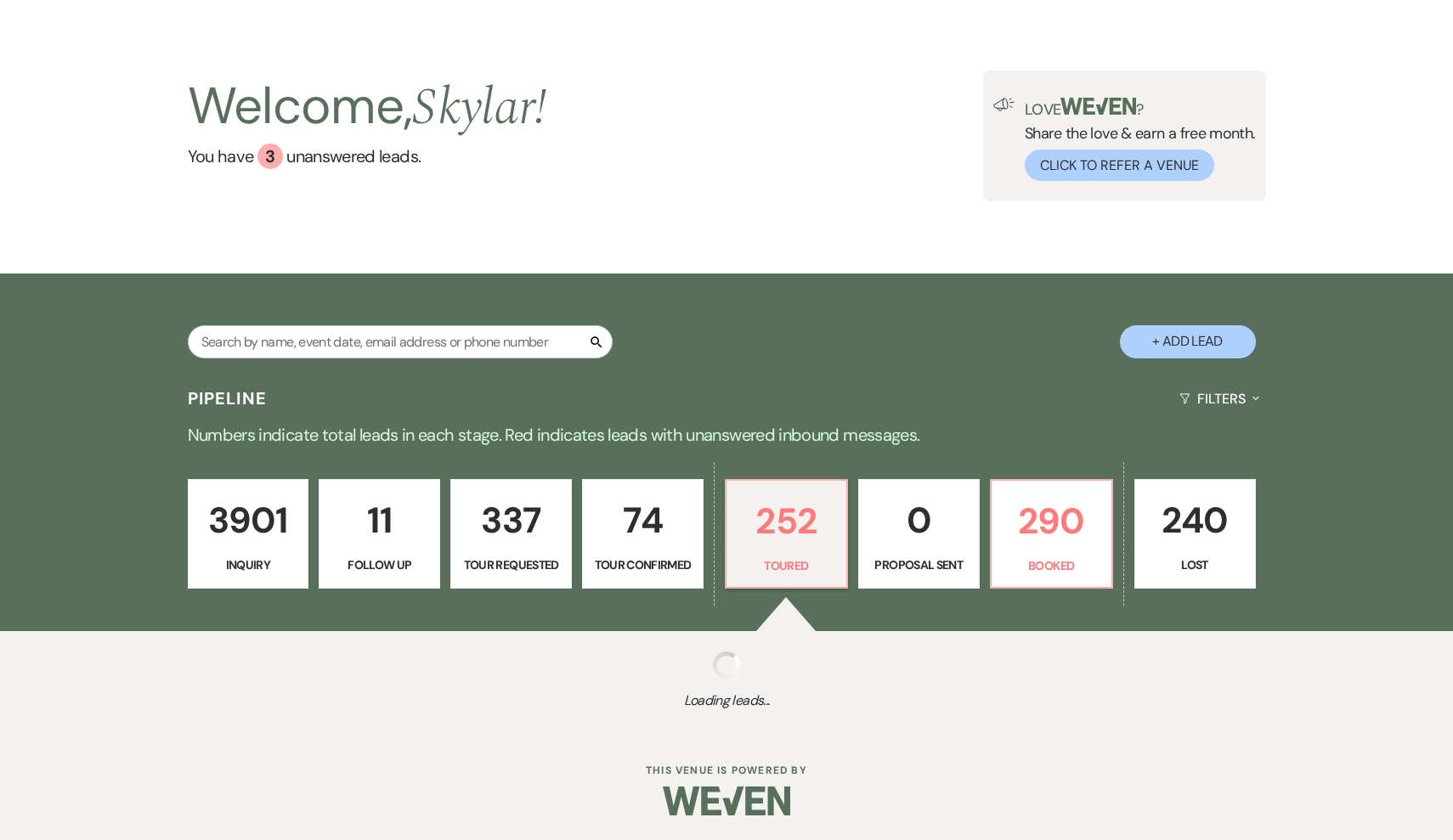
select select "5"
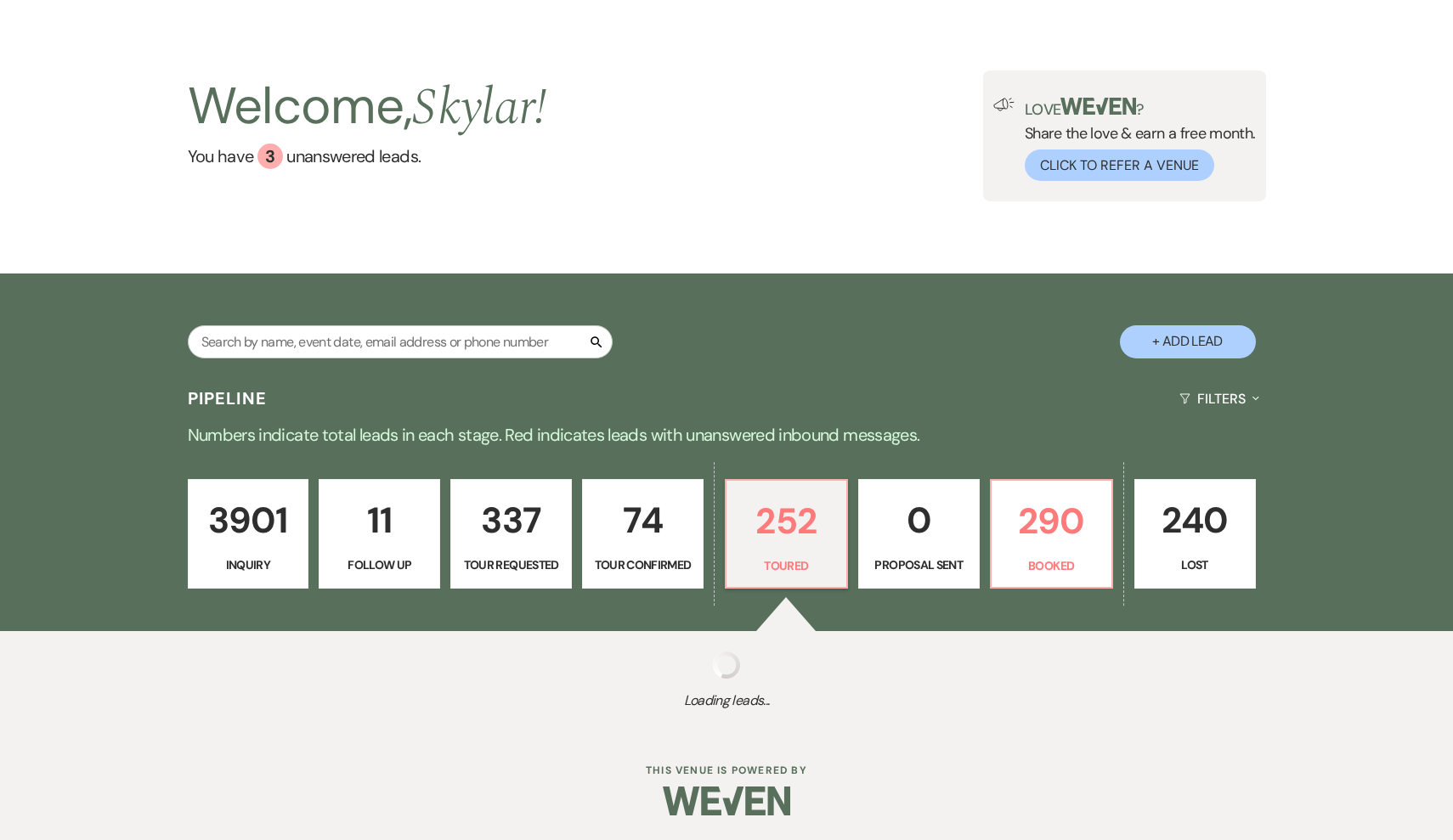
select select "5"
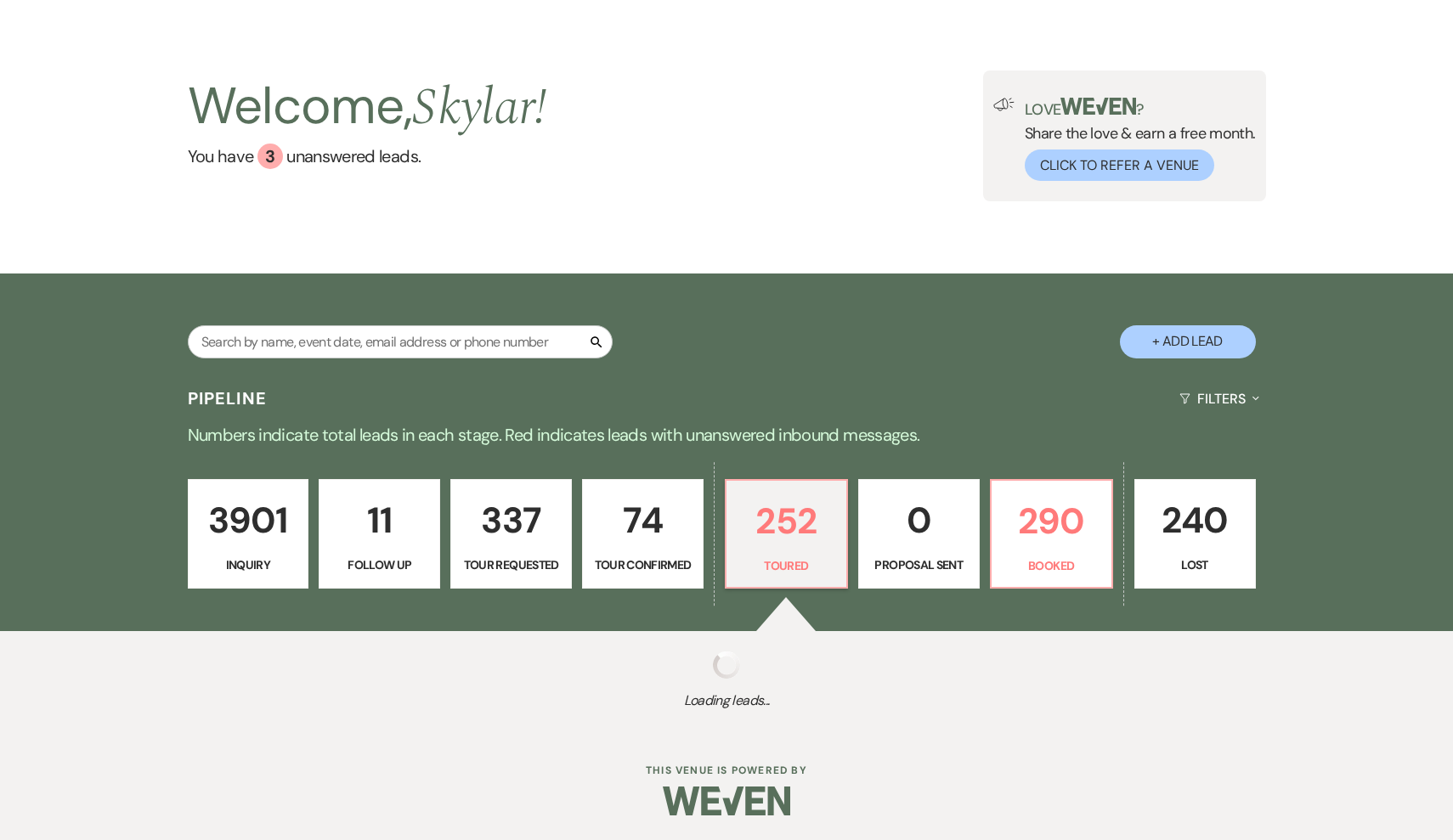
select select "5"
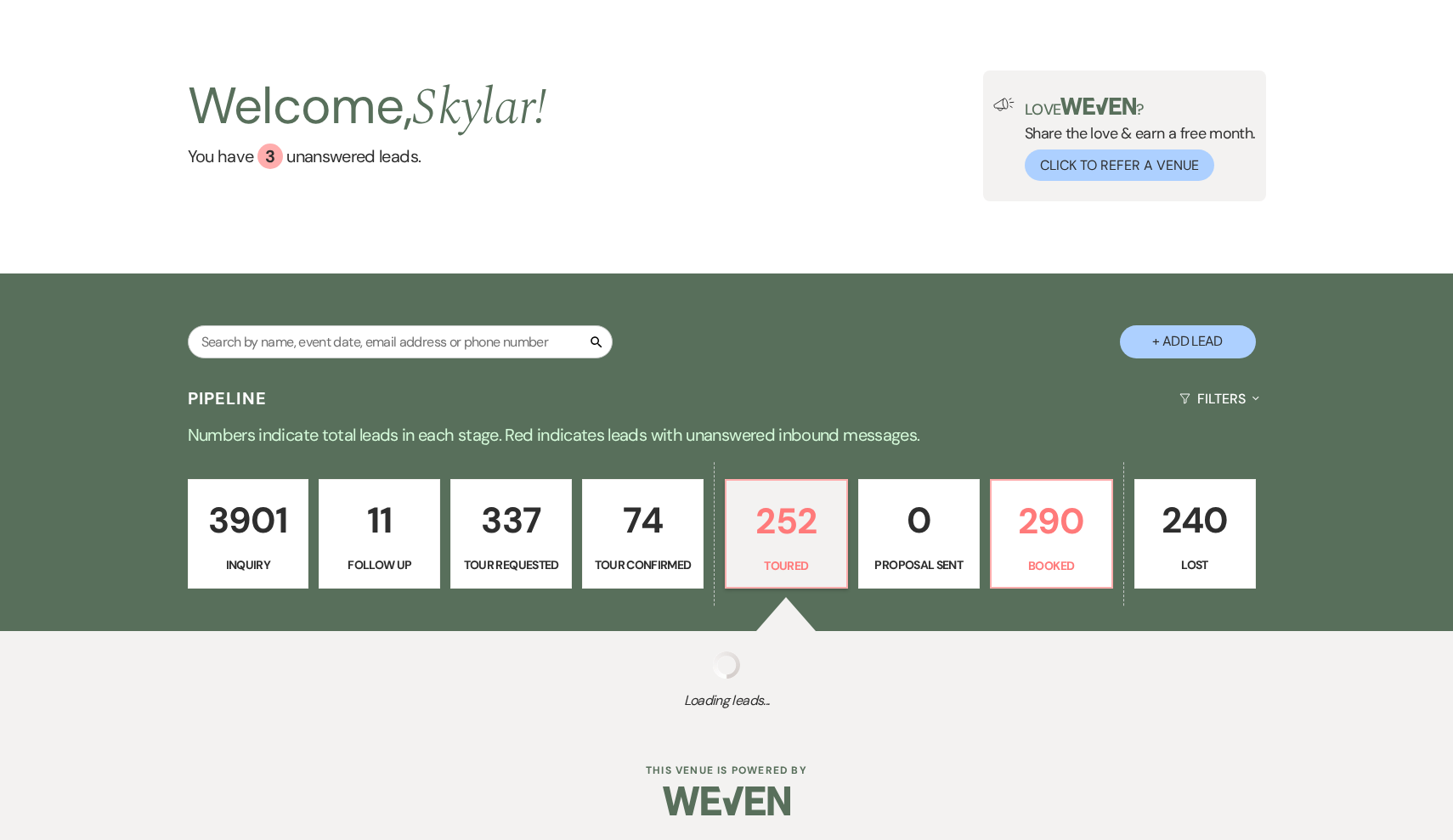
select select "5"
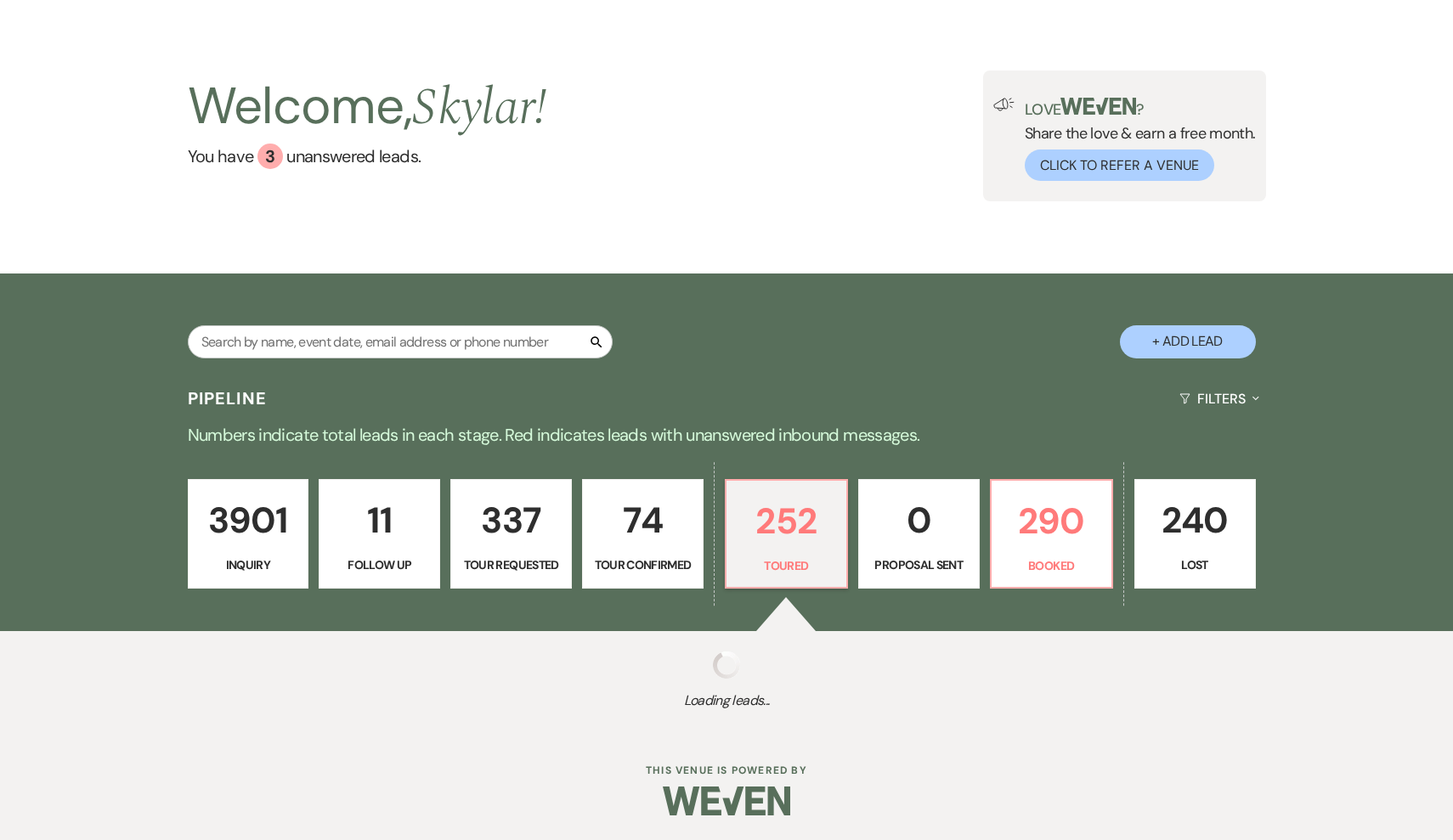
select select "5"
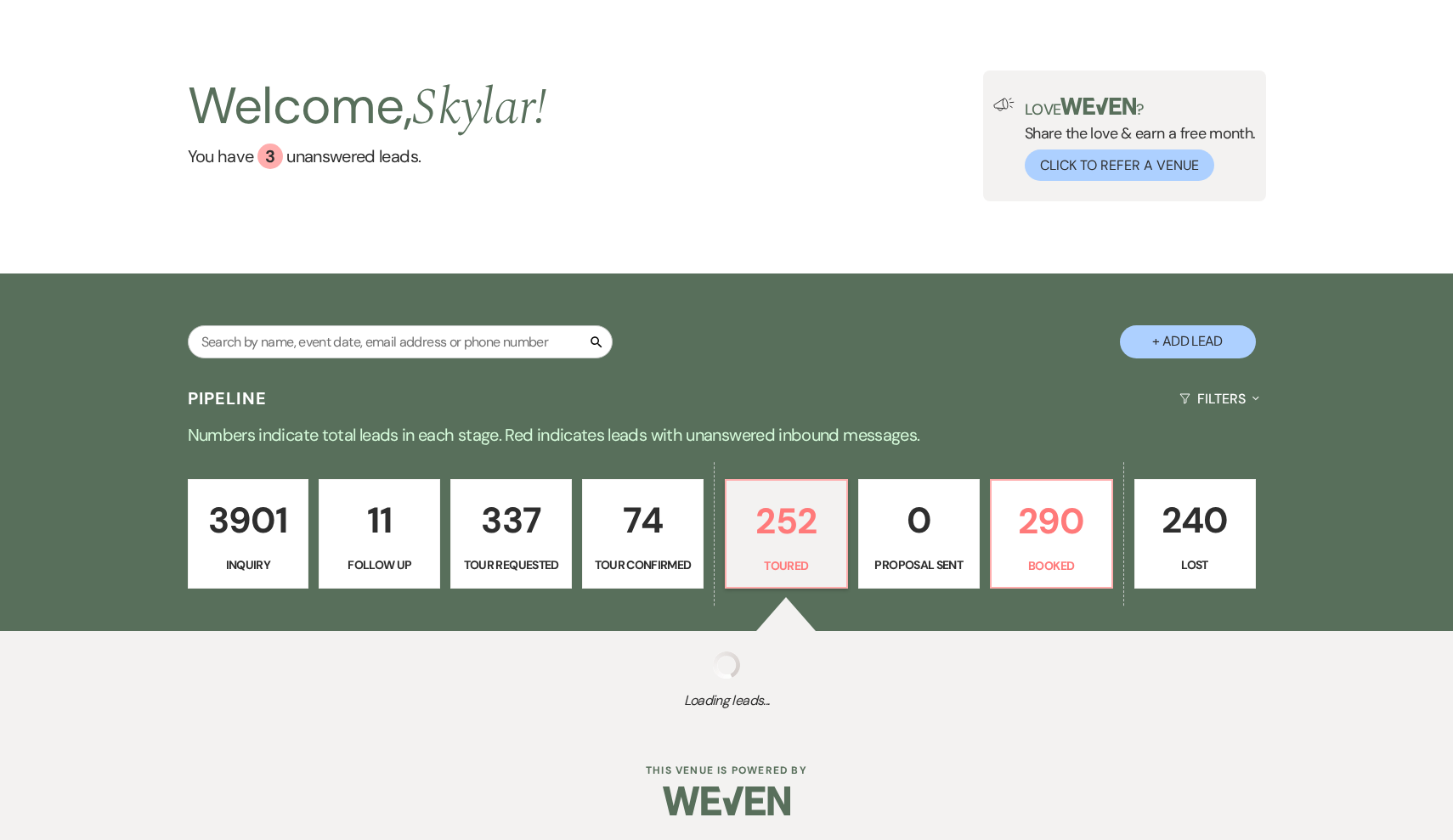
select select "5"
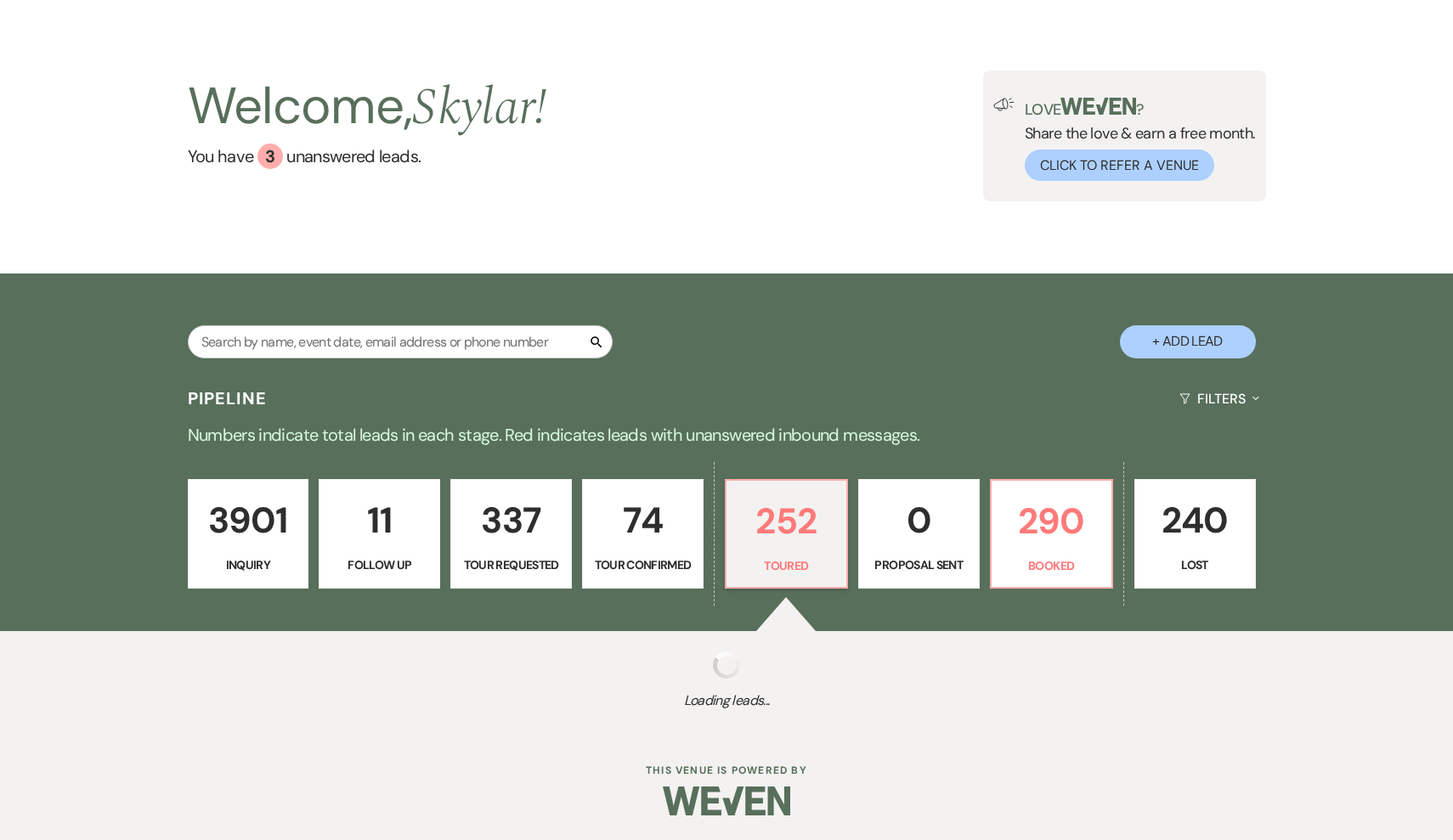
select select "5"
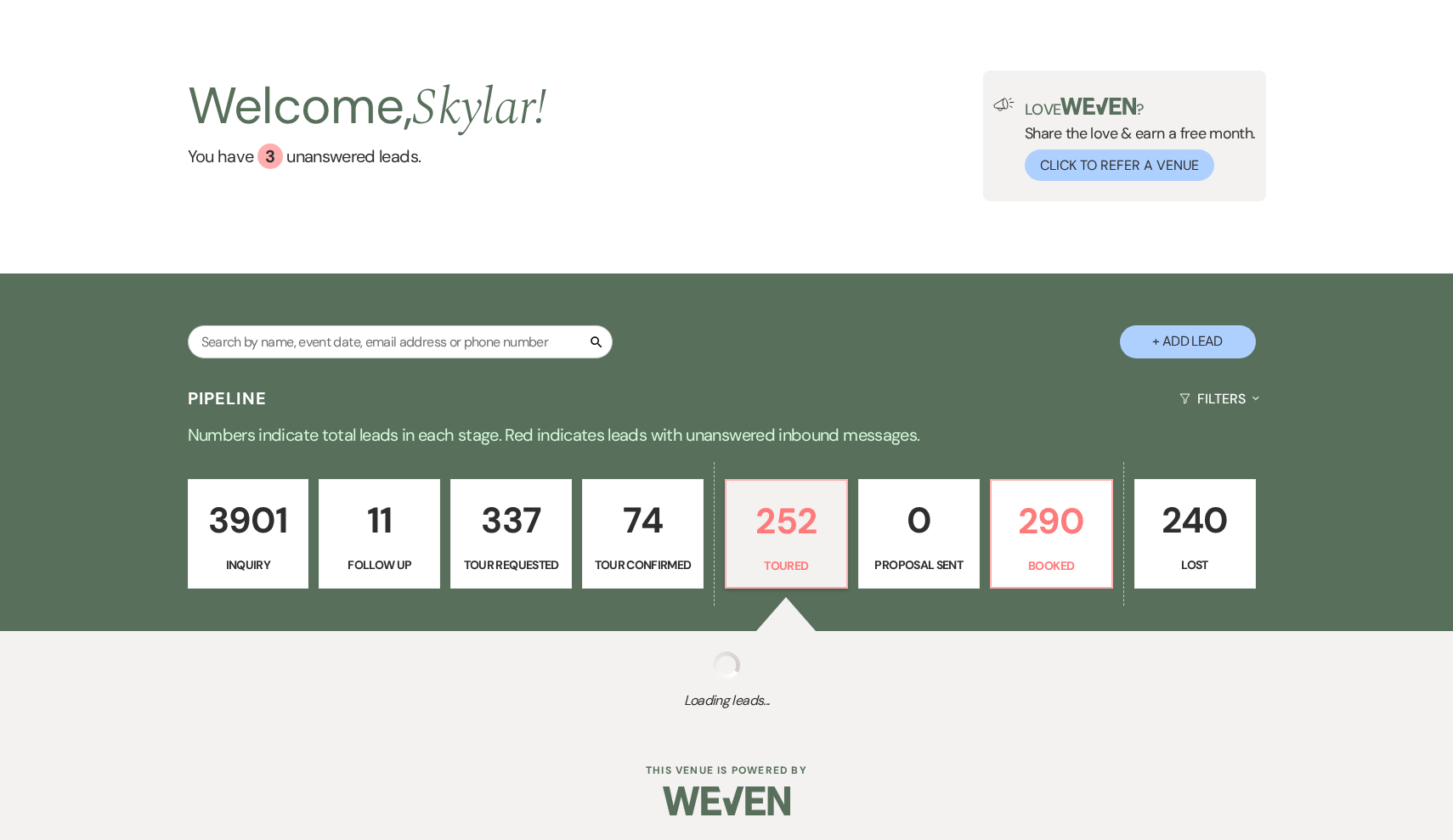
select select "5"
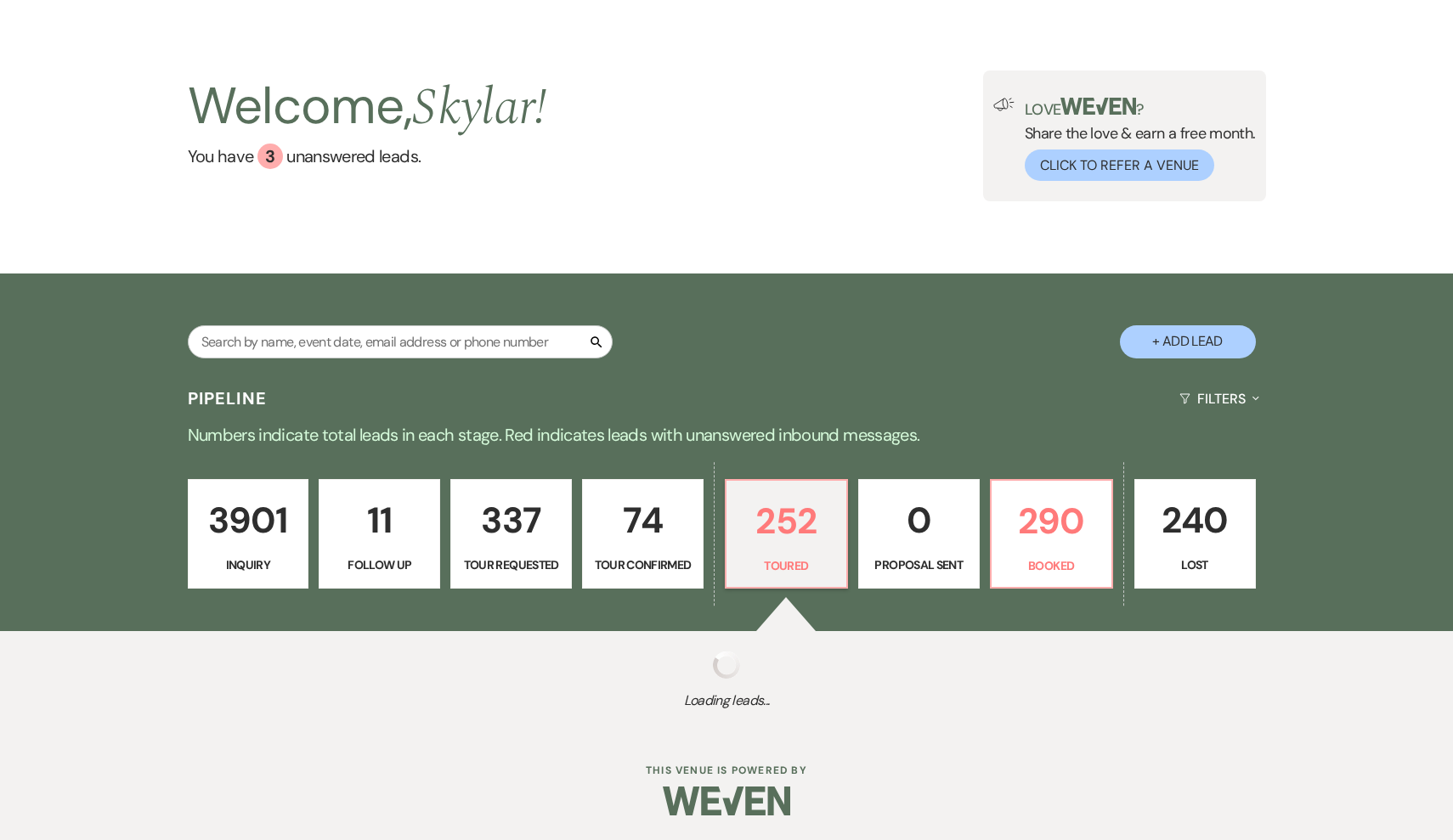
select select "5"
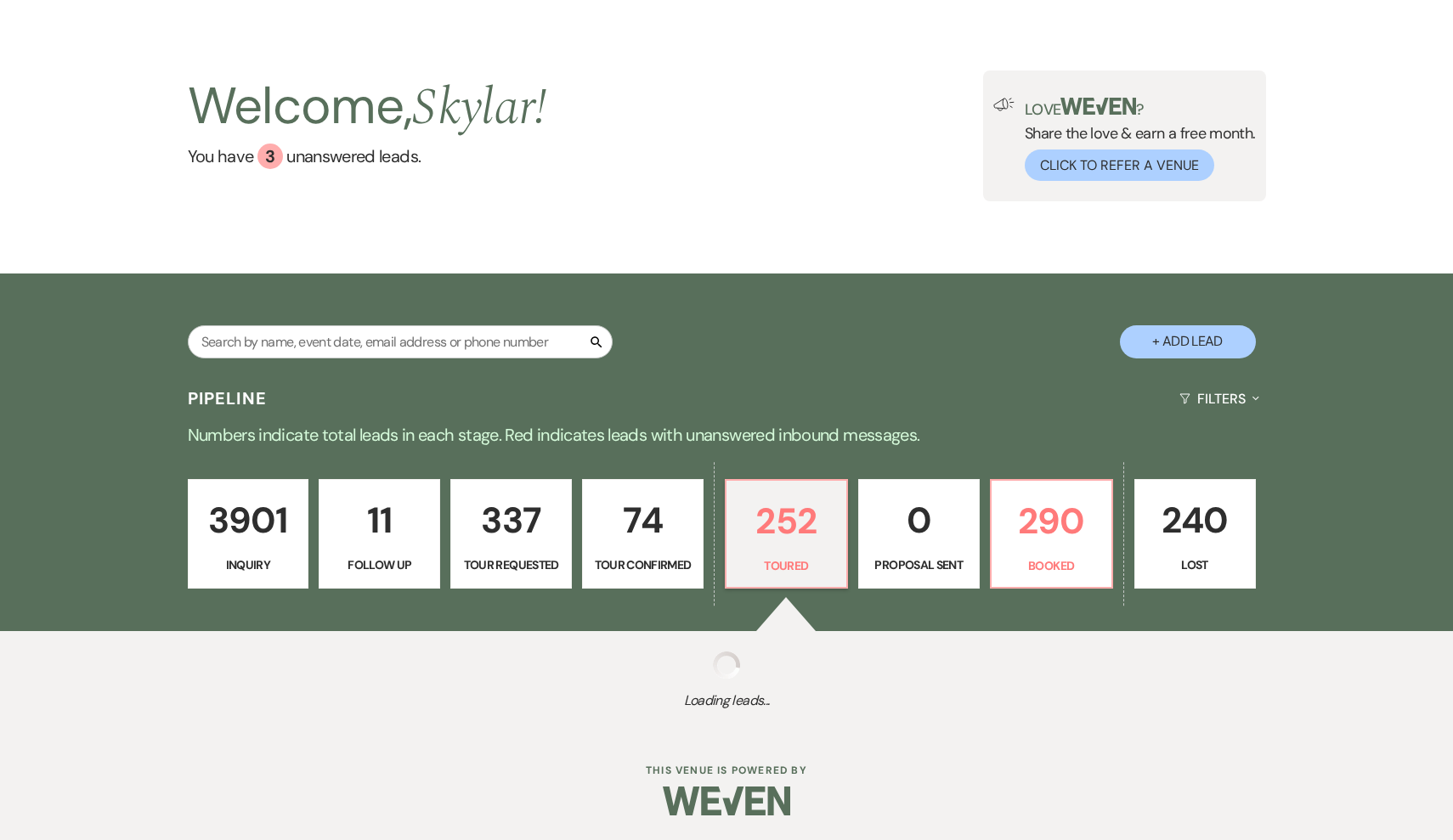
select select "5"
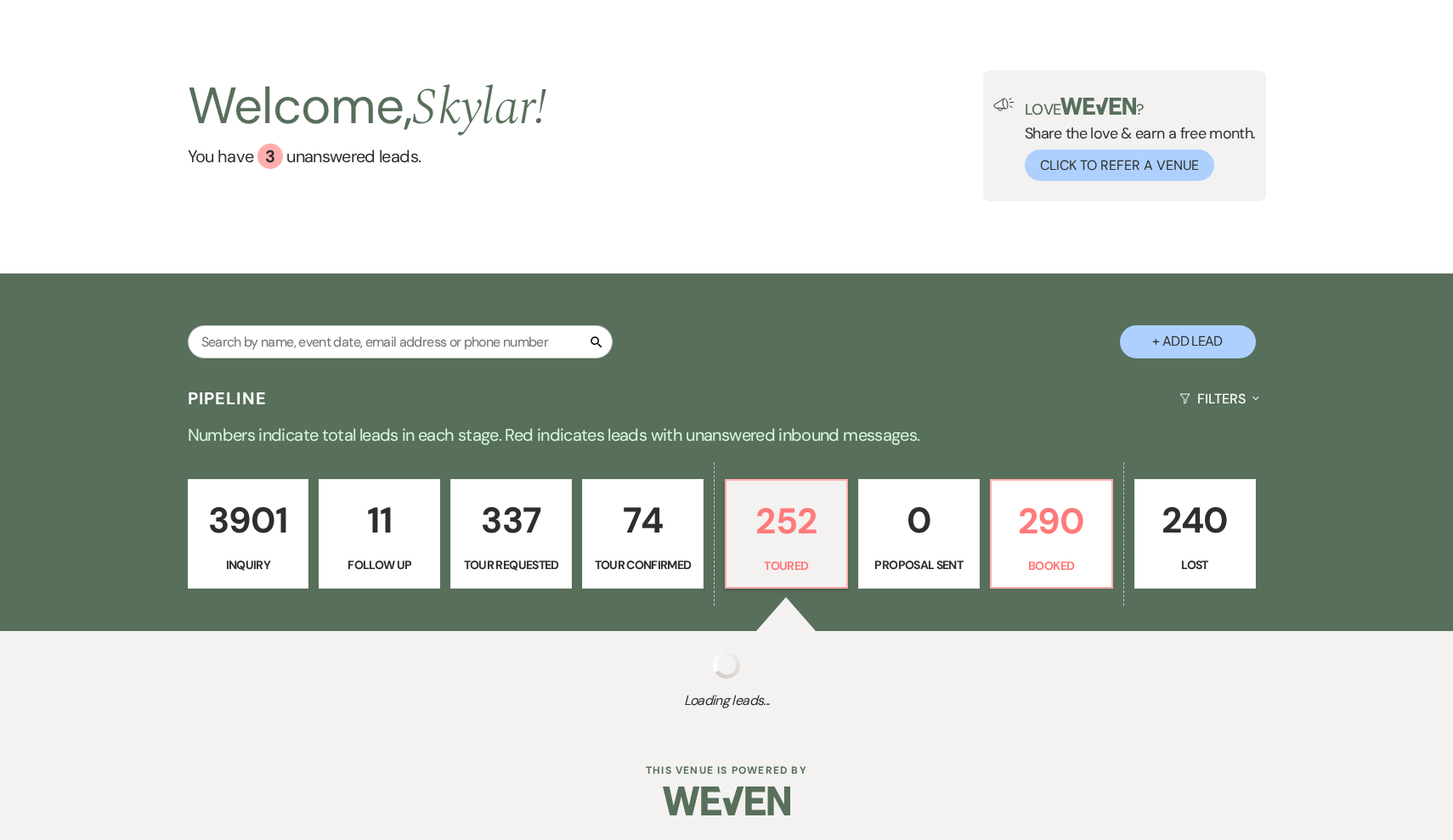
select select "5"
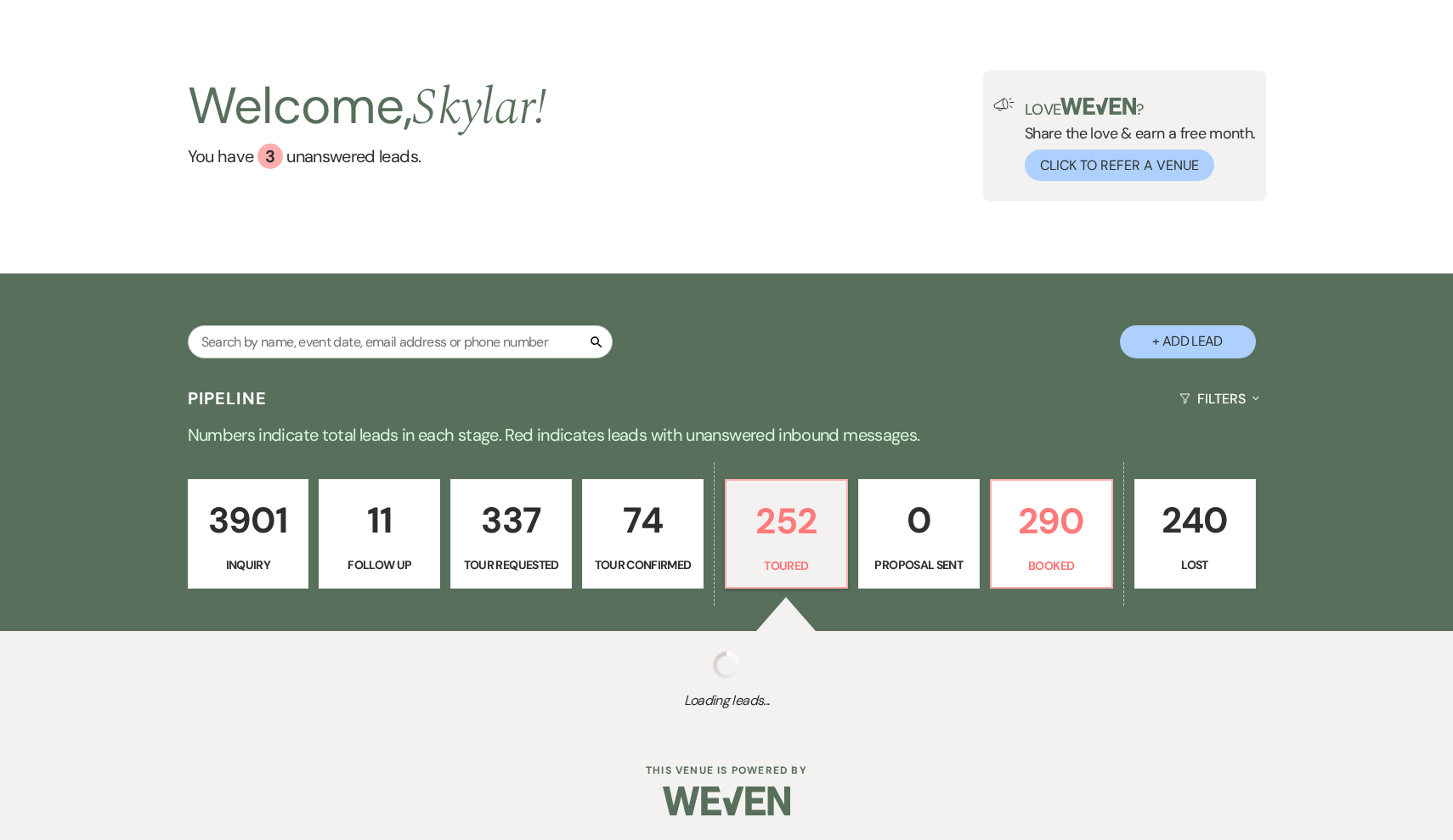
select select "5"
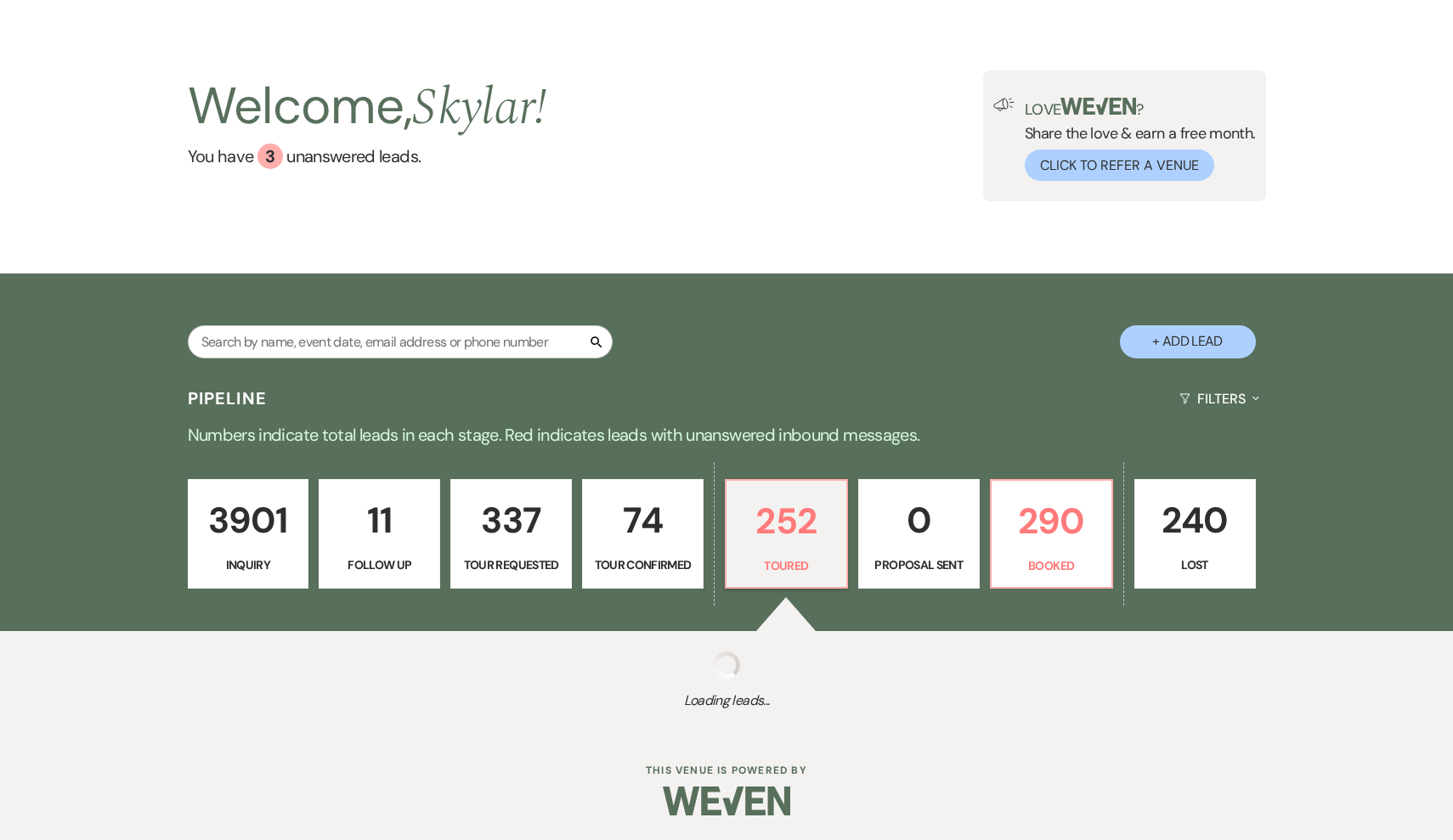
select select "5"
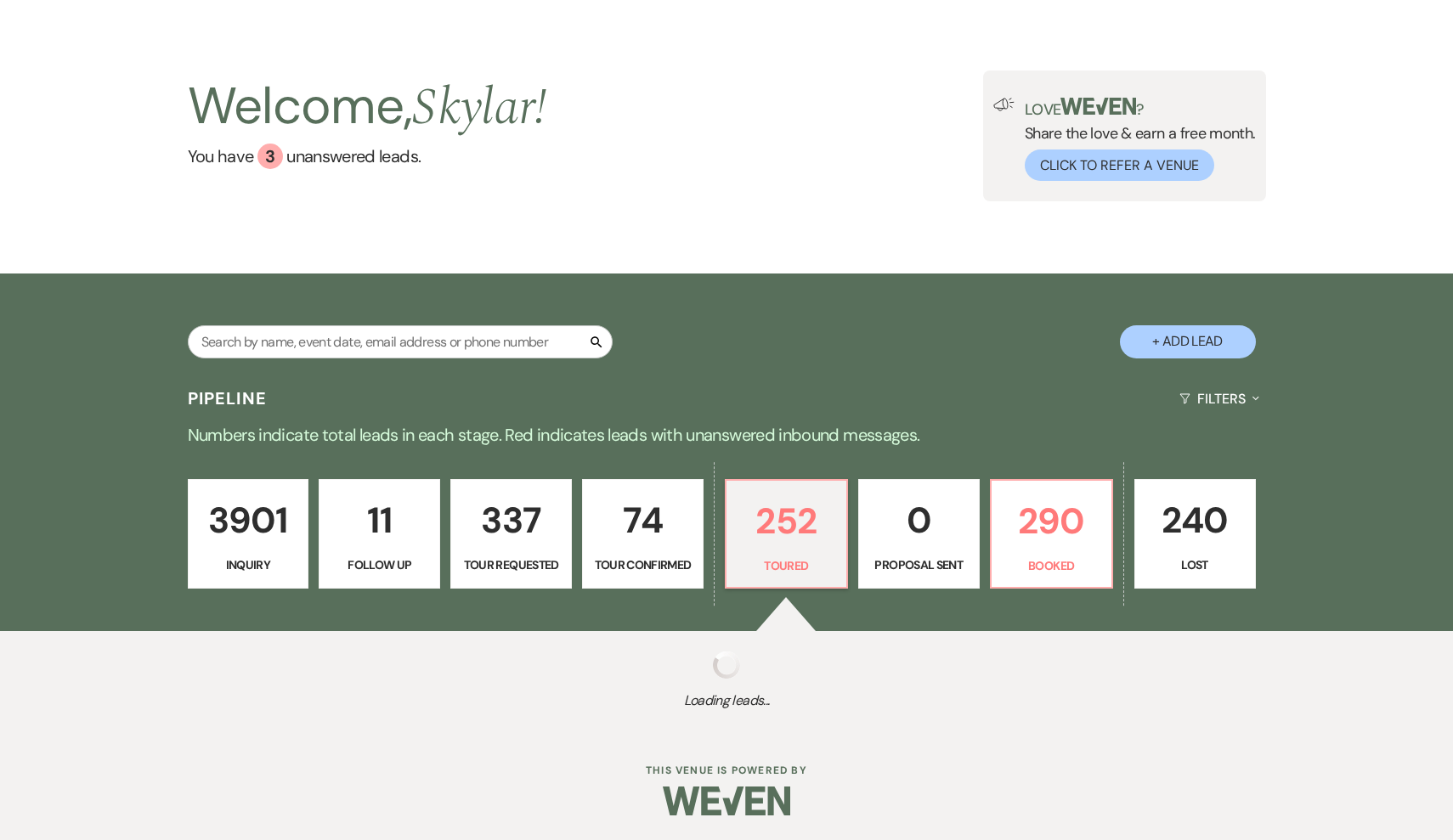
select select "5"
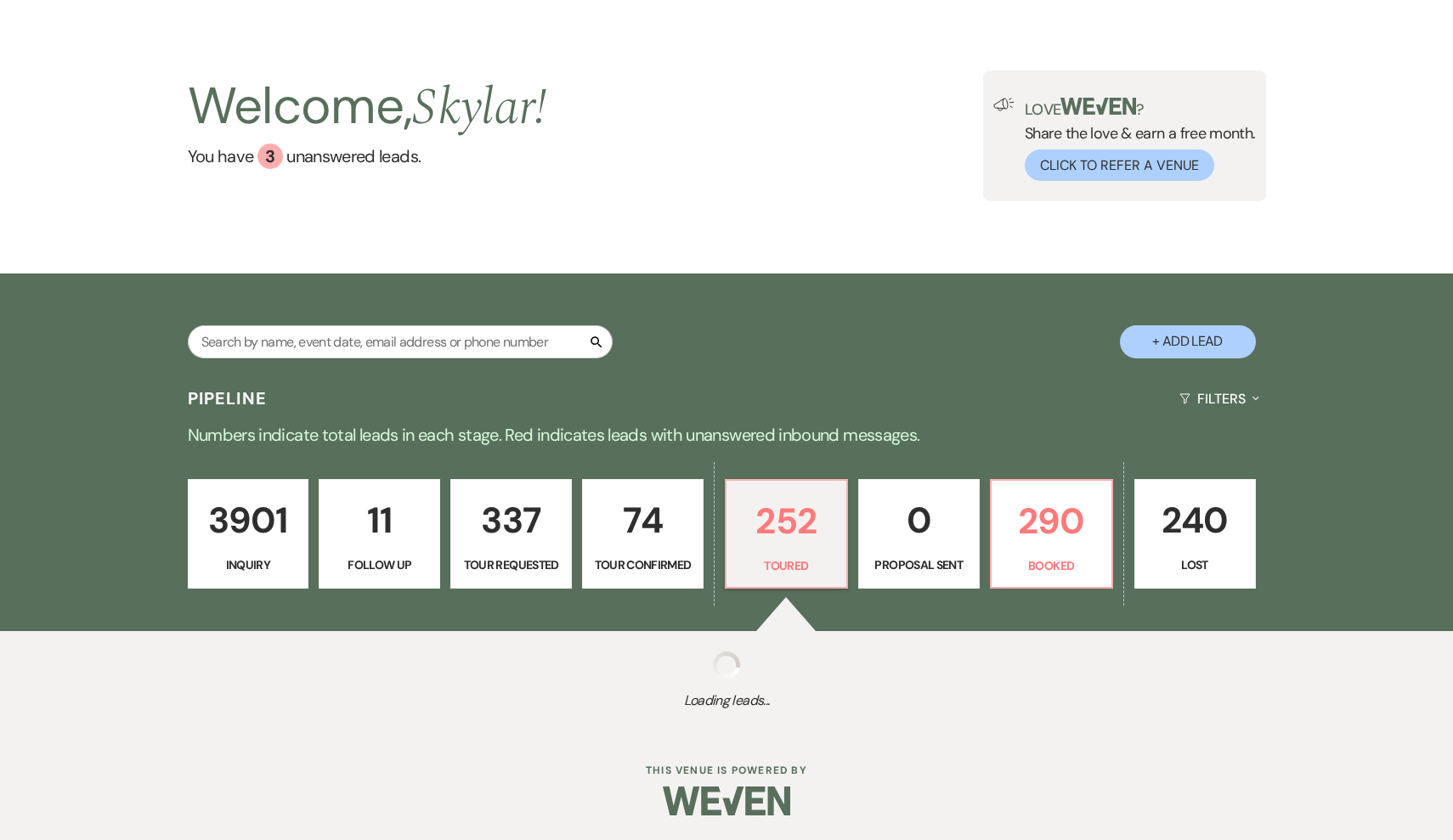
select select "5"
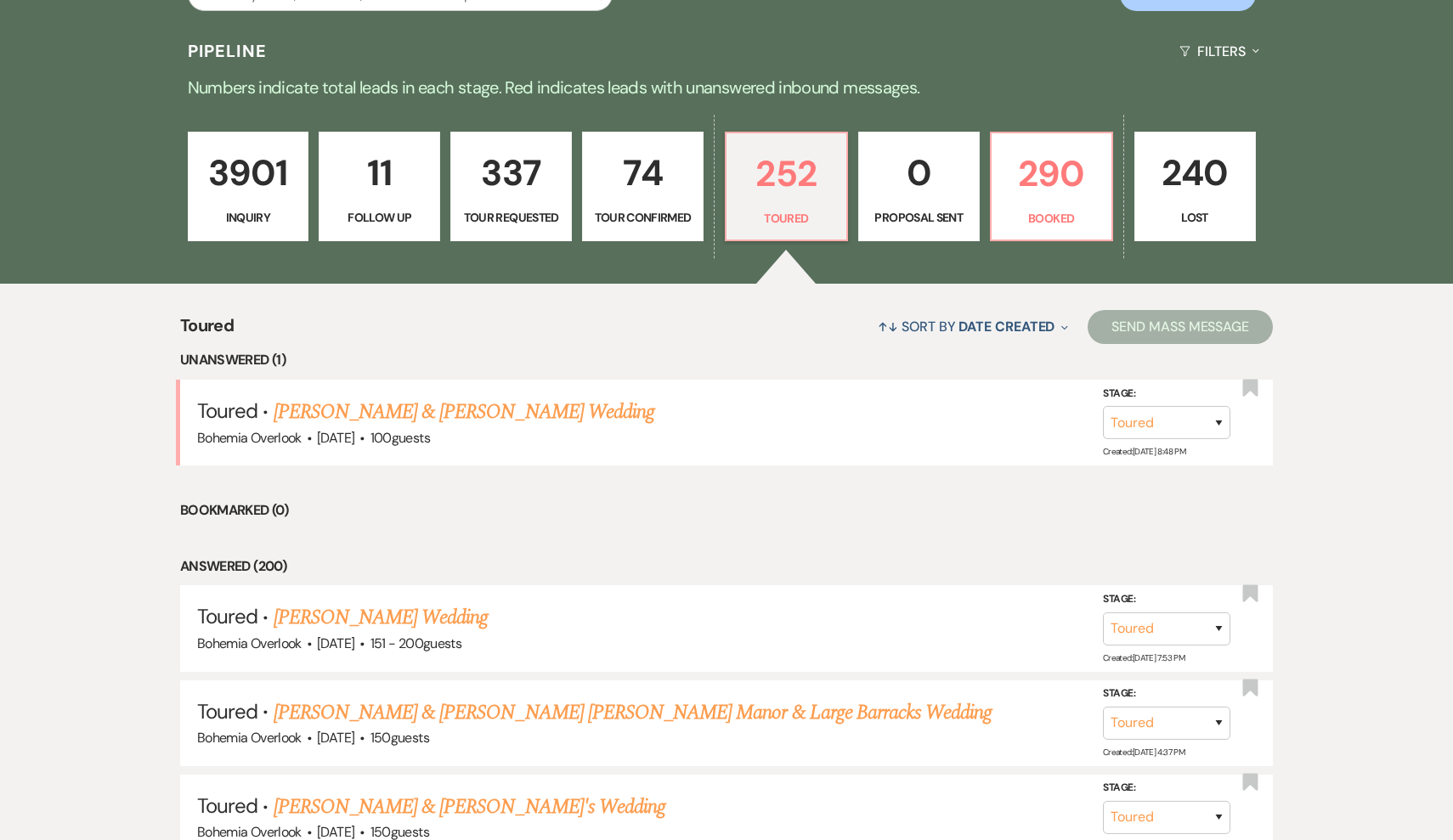
scroll to position [409, 0]
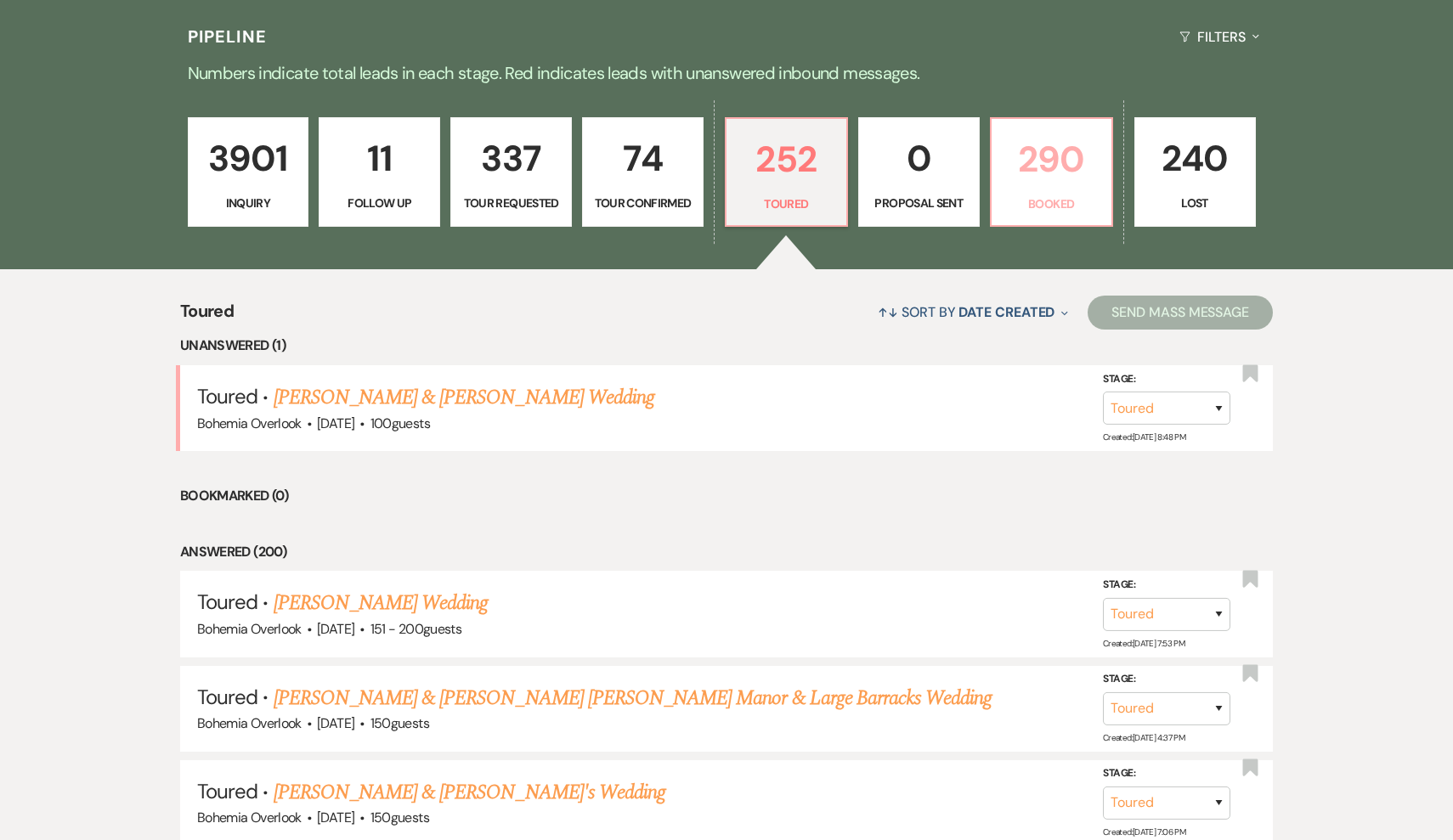
click at [1079, 176] on p "290" at bounding box center [1051, 159] width 100 height 57
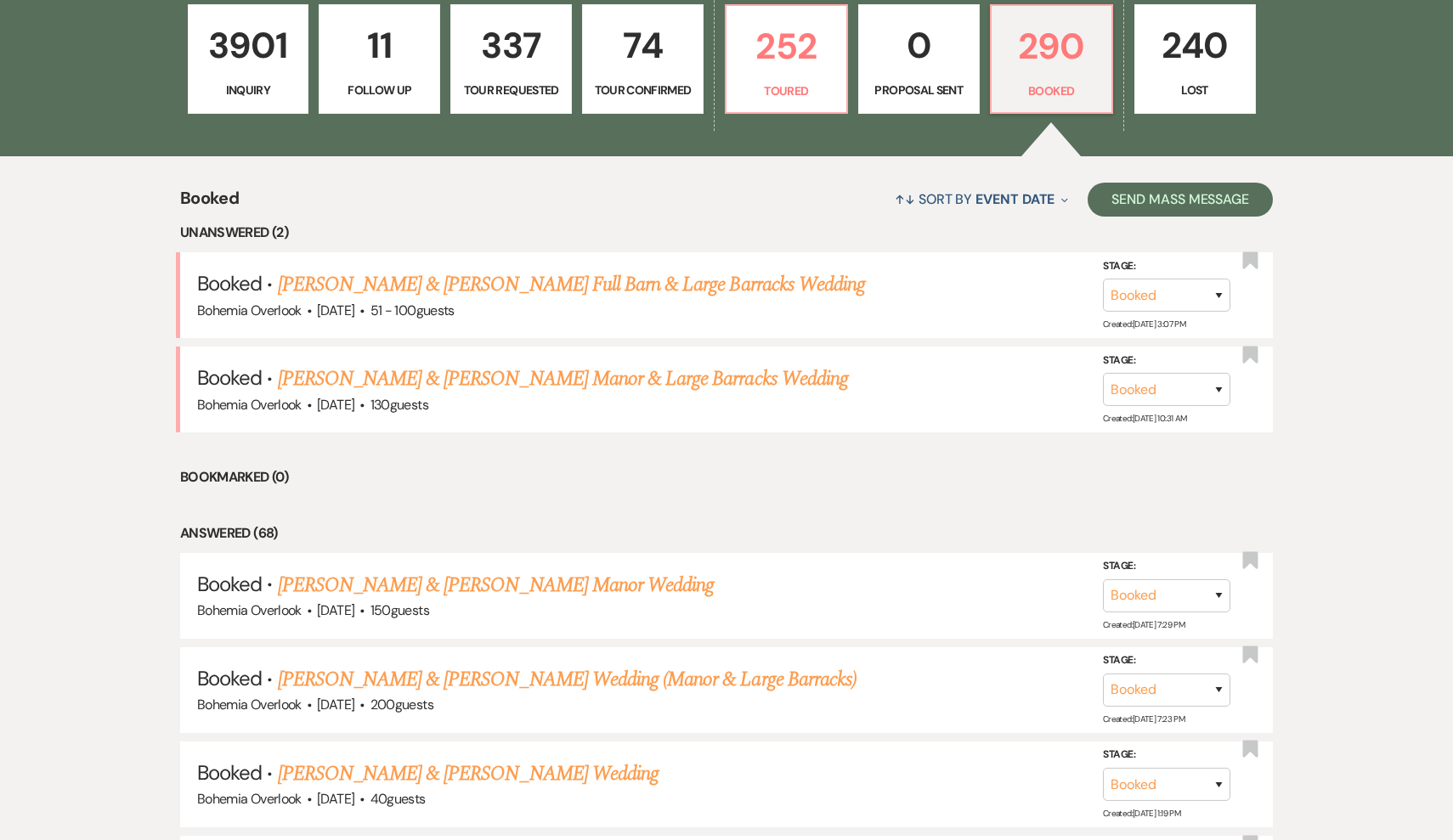
scroll to position [519, 0]
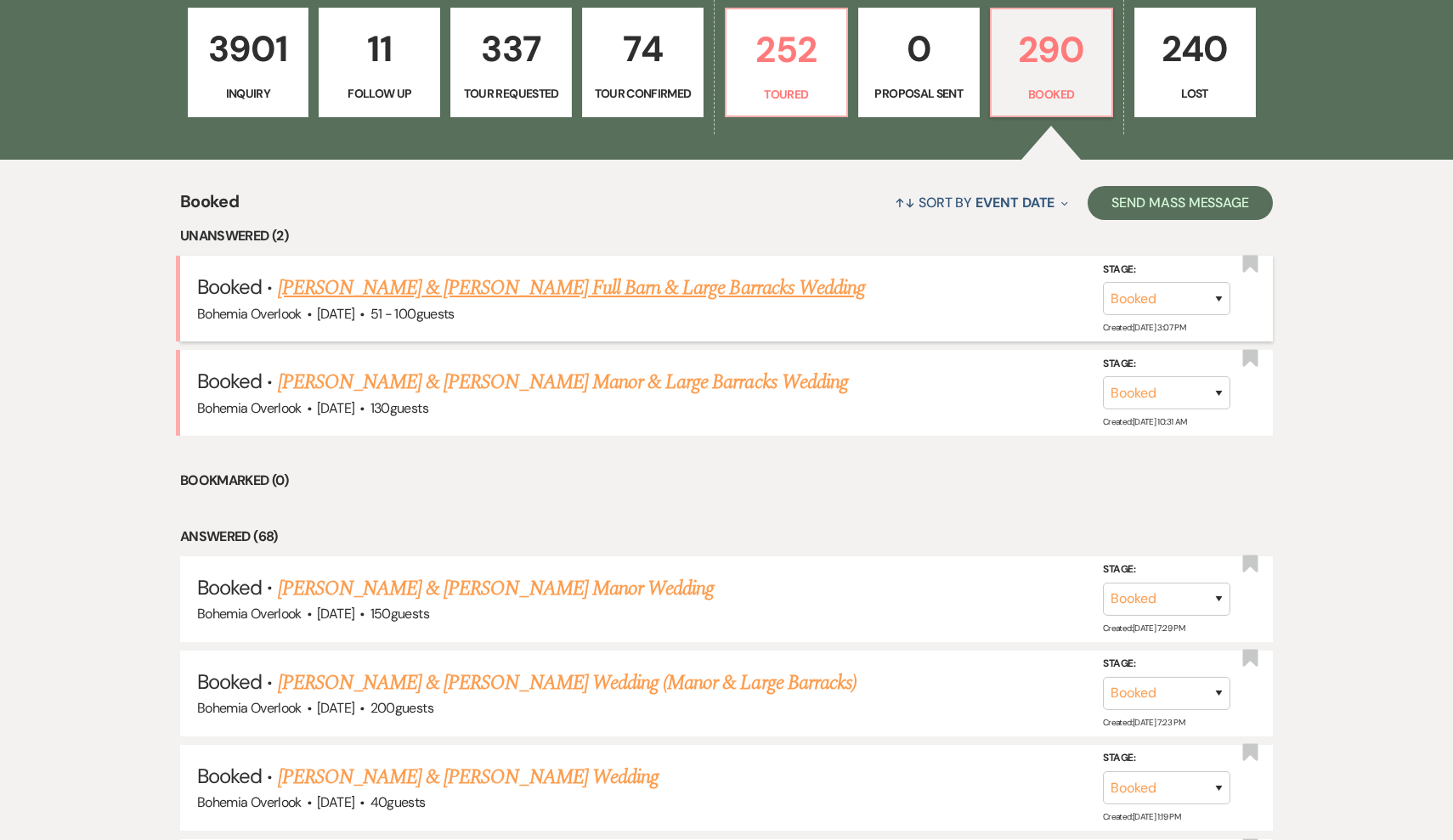
click at [657, 292] on link "[PERSON_NAME] & [PERSON_NAME] Full Barn & Large Barracks Wedding" at bounding box center [572, 288] width 588 height 30
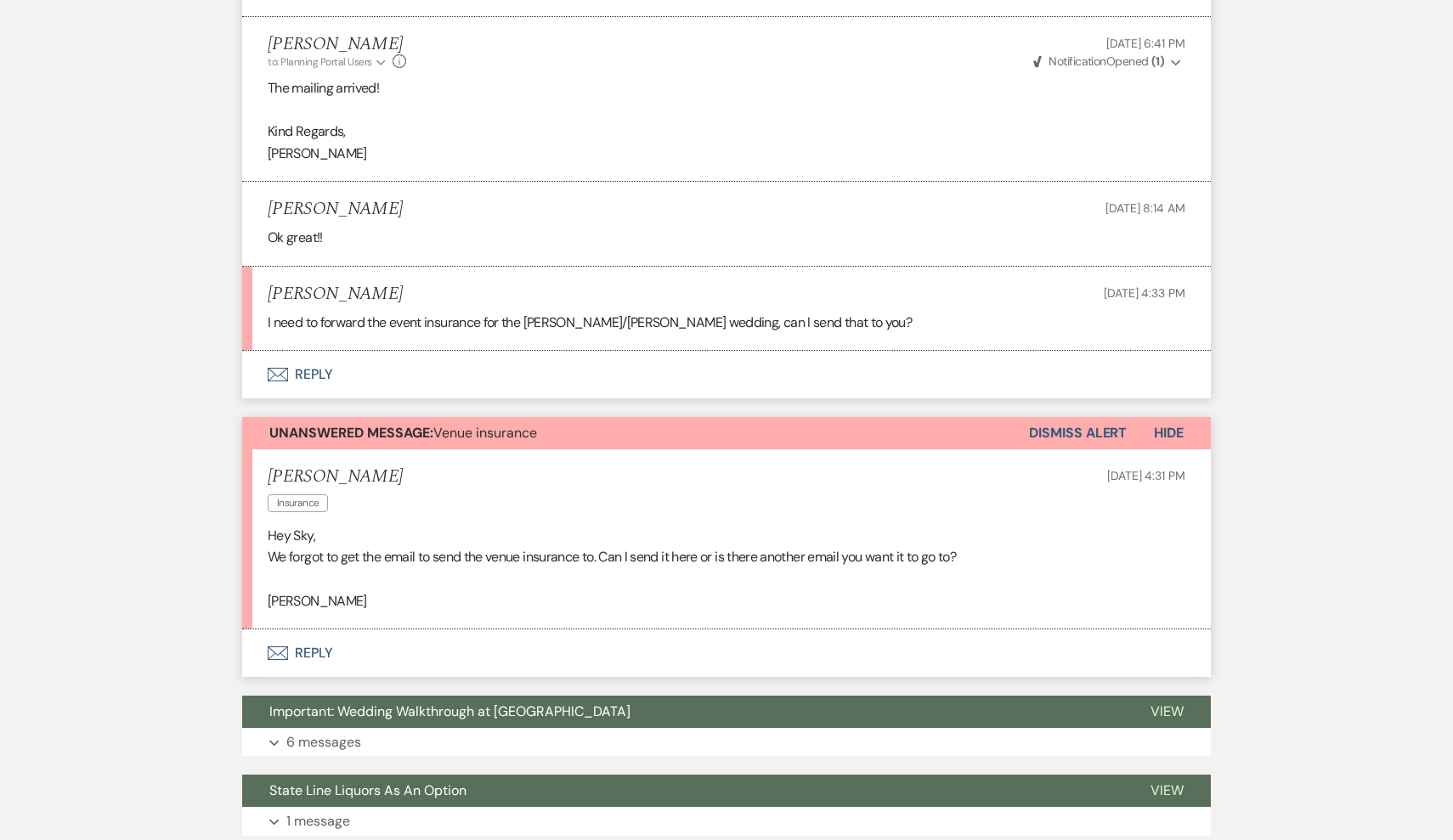
scroll to position [4493, 0]
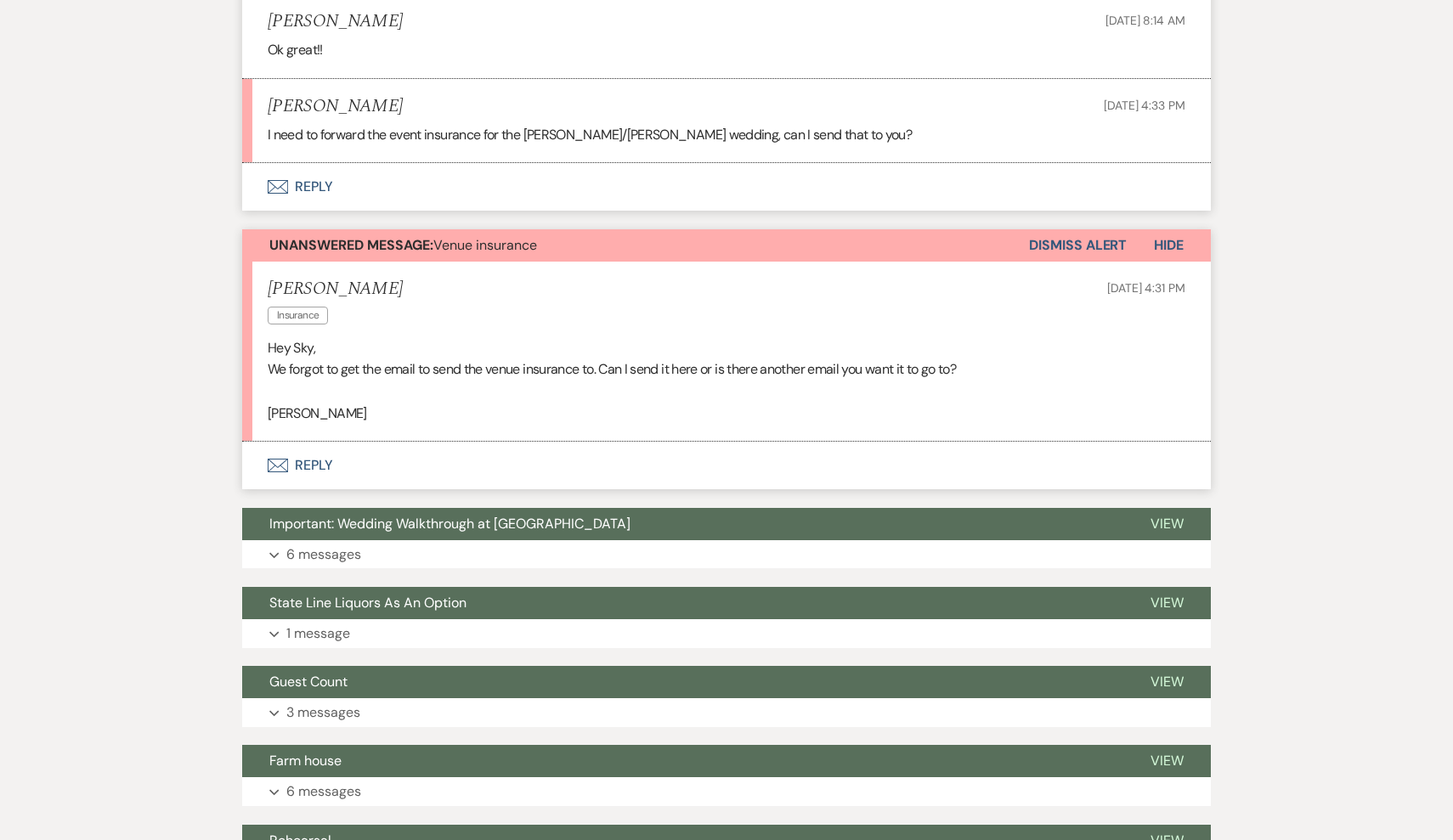
click at [298, 442] on button "Envelope Reply" at bounding box center [726, 466] width 968 height 47
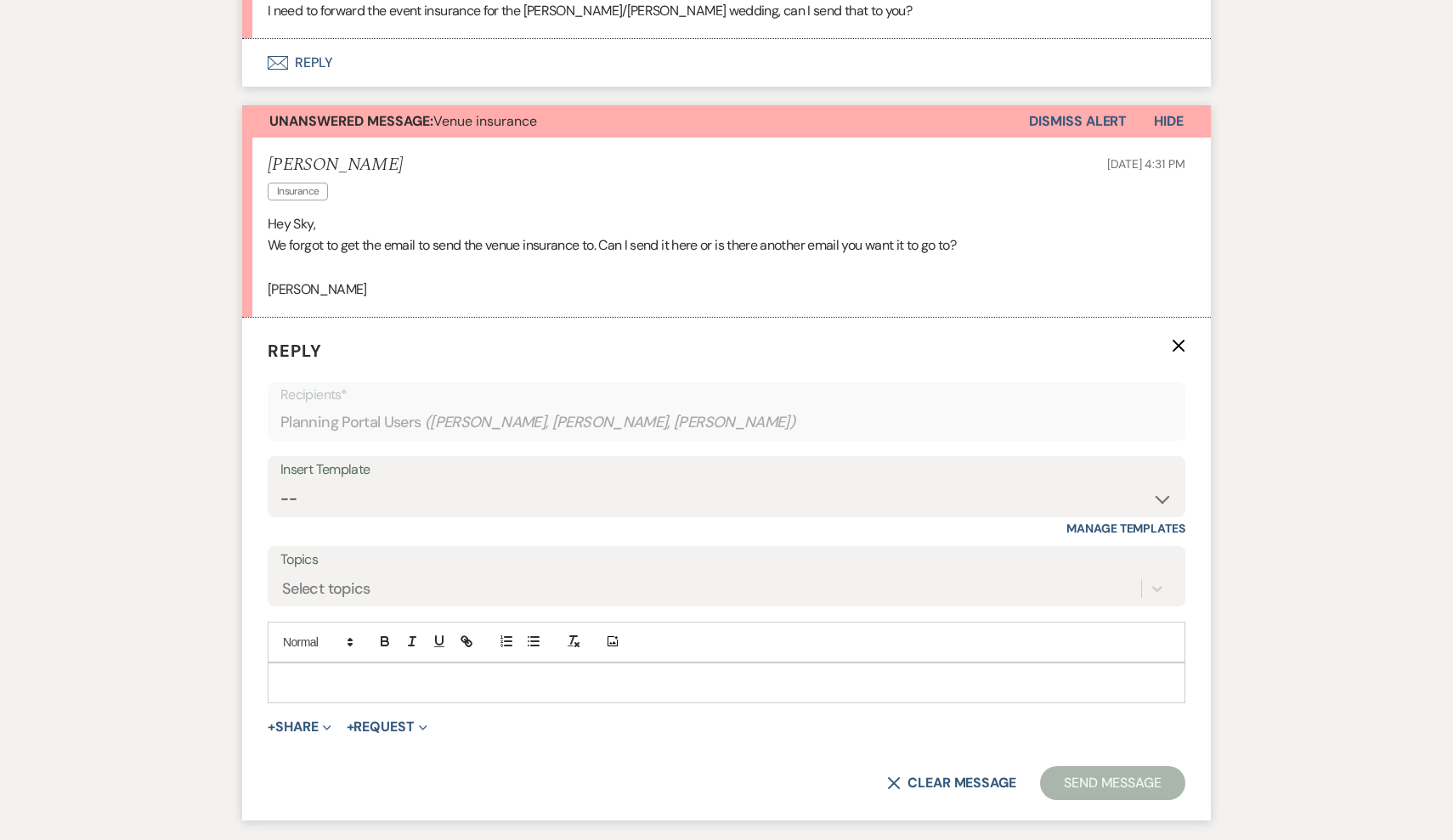
scroll to position [4617, 0]
click at [455, 673] on p at bounding box center [726, 683] width 891 height 19
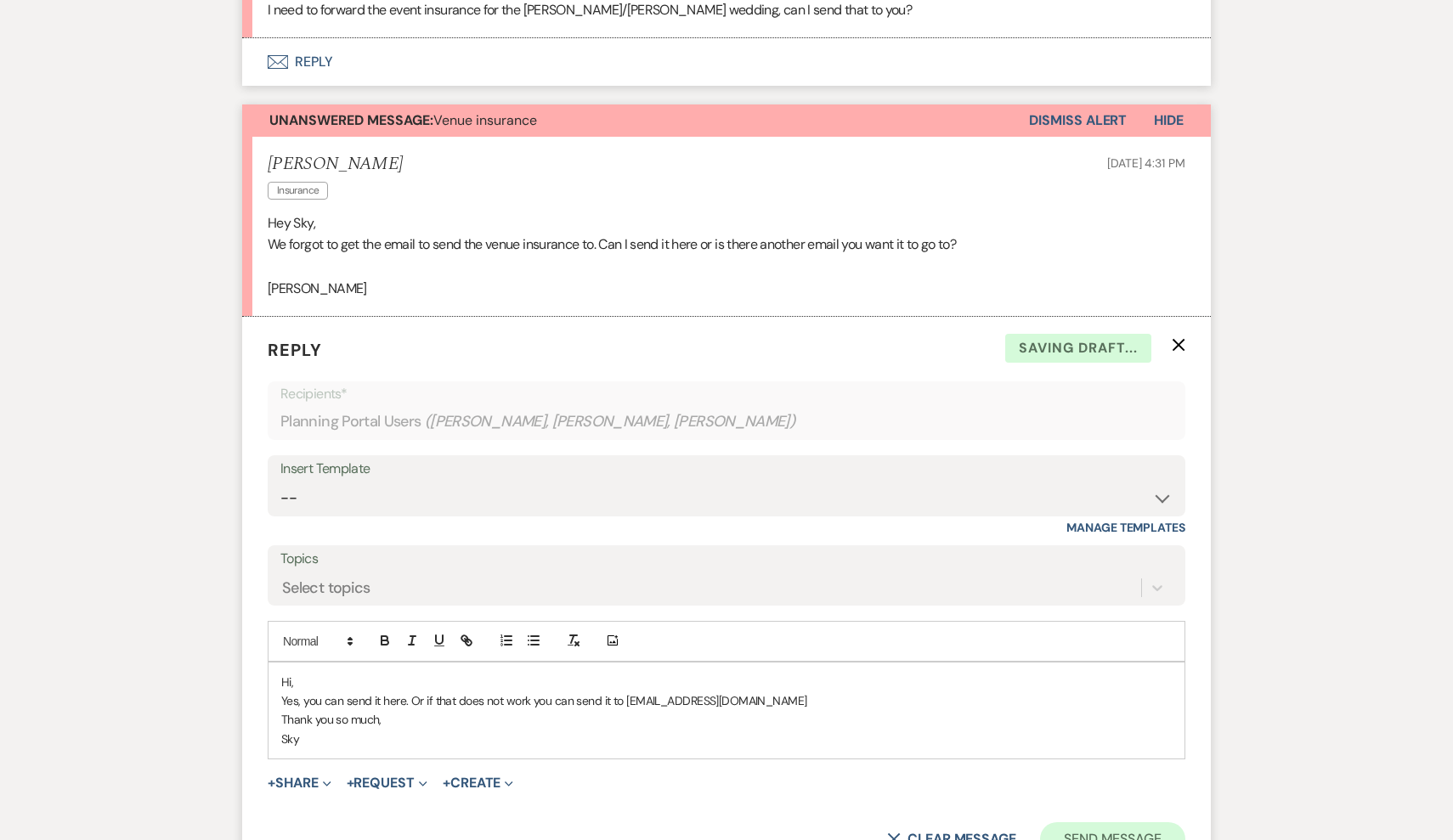
click at [1113, 822] on button "Send Message" at bounding box center [1113, 839] width 145 height 34
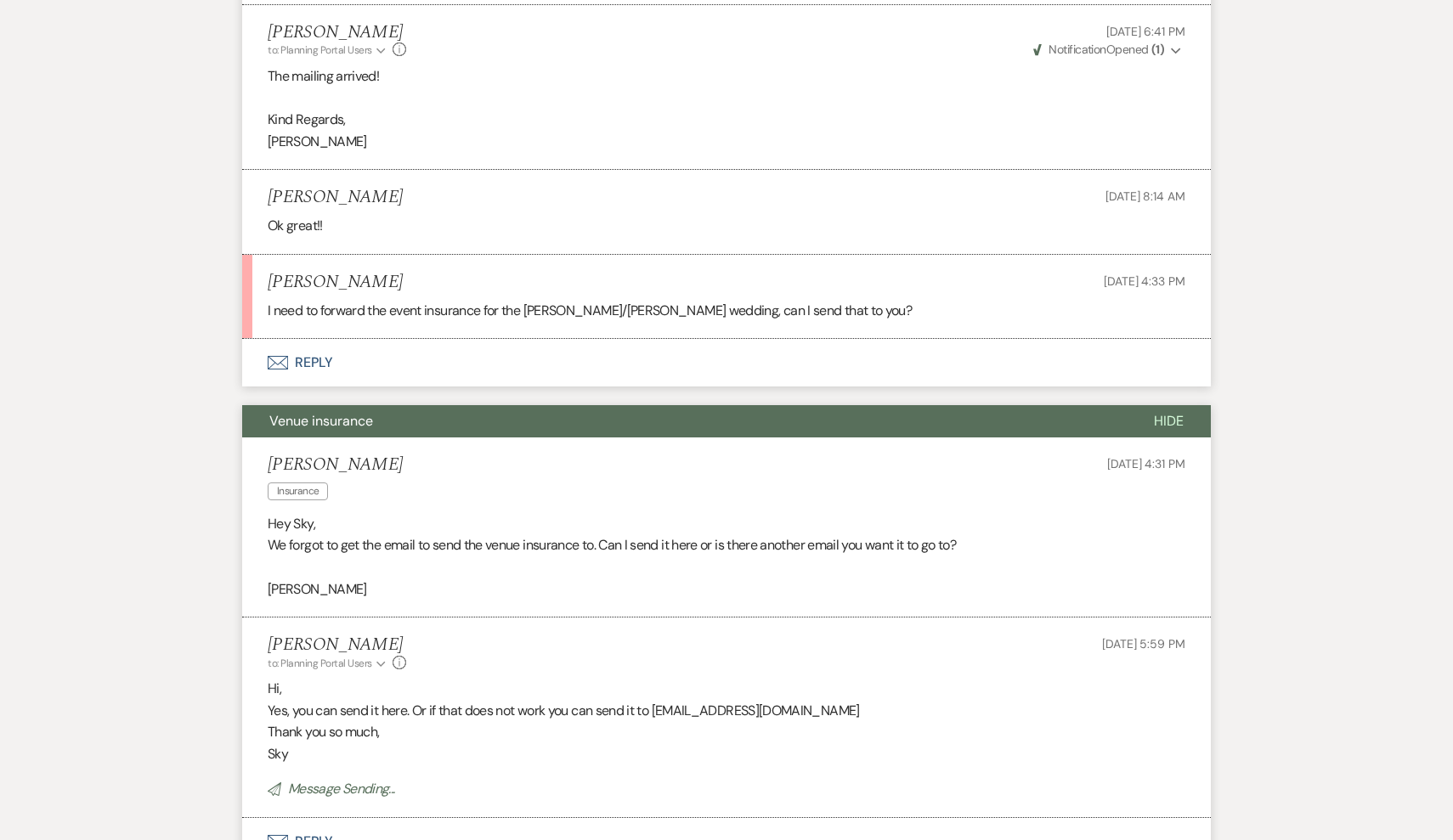
scroll to position [4341, 0]
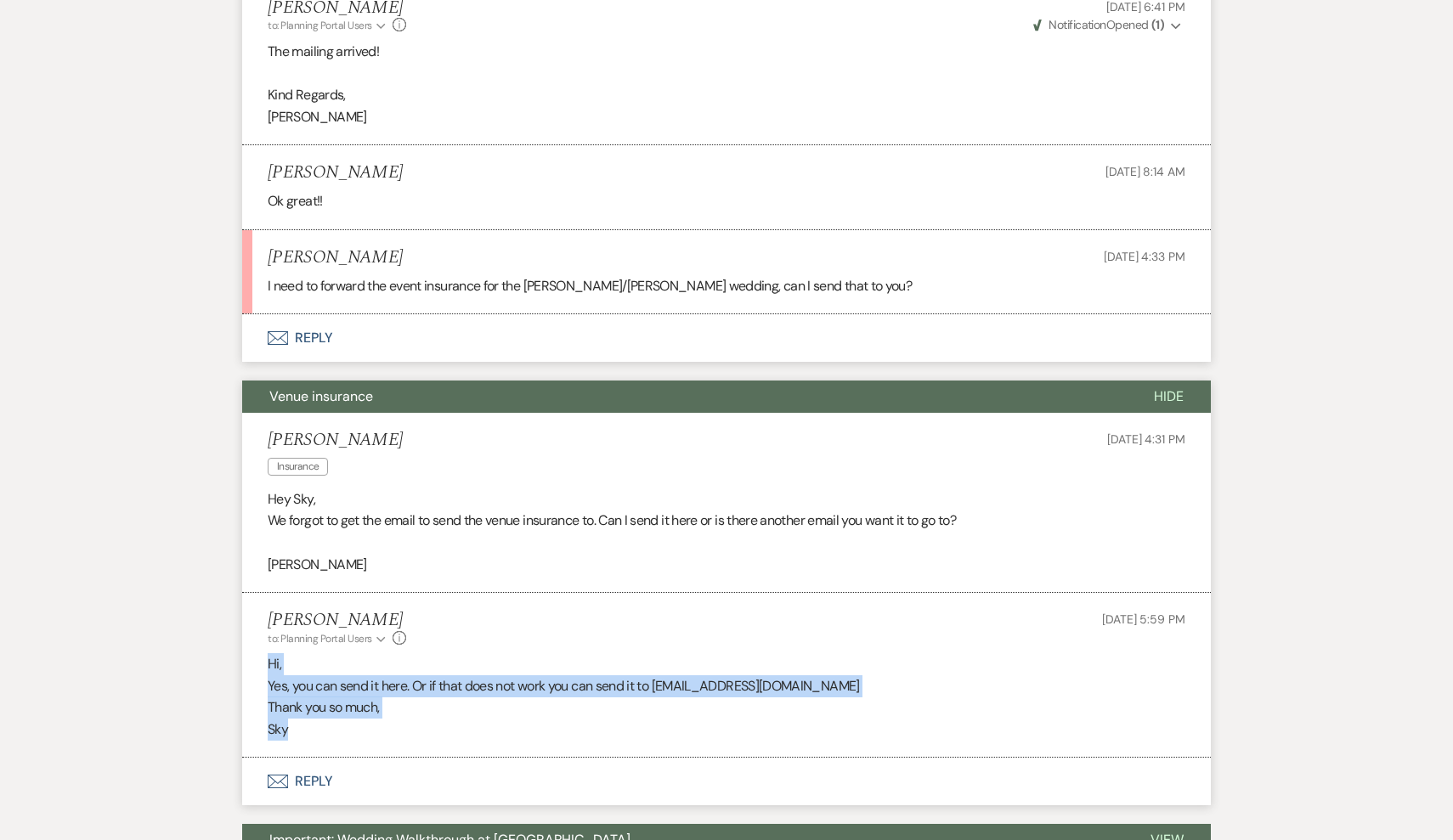
drag, startPoint x: 337, startPoint y: 652, endPoint x: 266, endPoint y: 590, distance: 94.3
click at [266, 593] on li "[PERSON_NAME] to: Planning Portal Users Expand Info [DATE] 5:59 PM Hi, Yes, you…" at bounding box center [726, 675] width 968 height 165
copy div "Hi, Yes, you can send it here. Or if that does not work you can send it to [EMA…"
click at [297, 314] on button "Envelope Reply" at bounding box center [726, 338] width 968 height 47
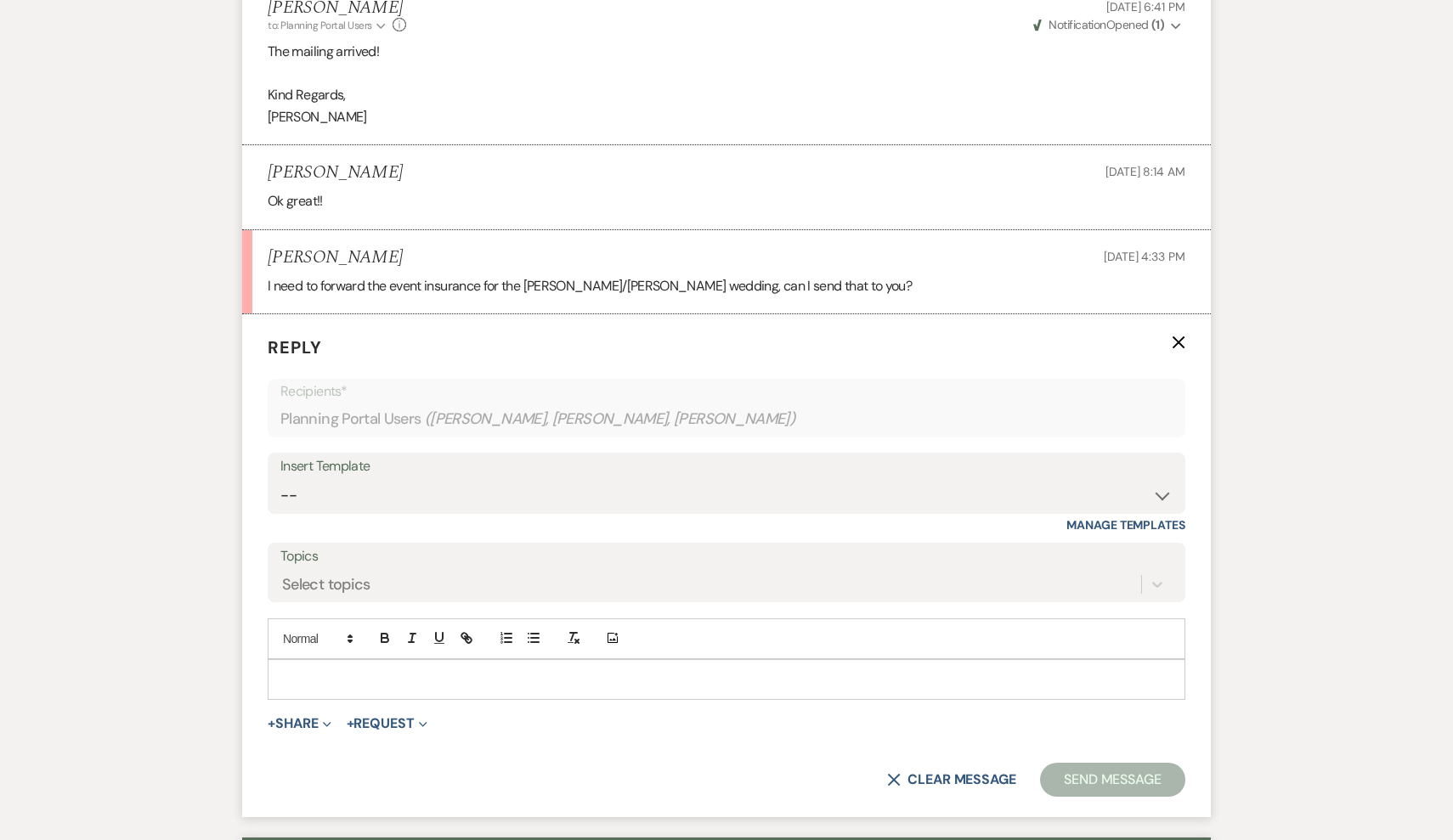
scroll to position [4418, 0]
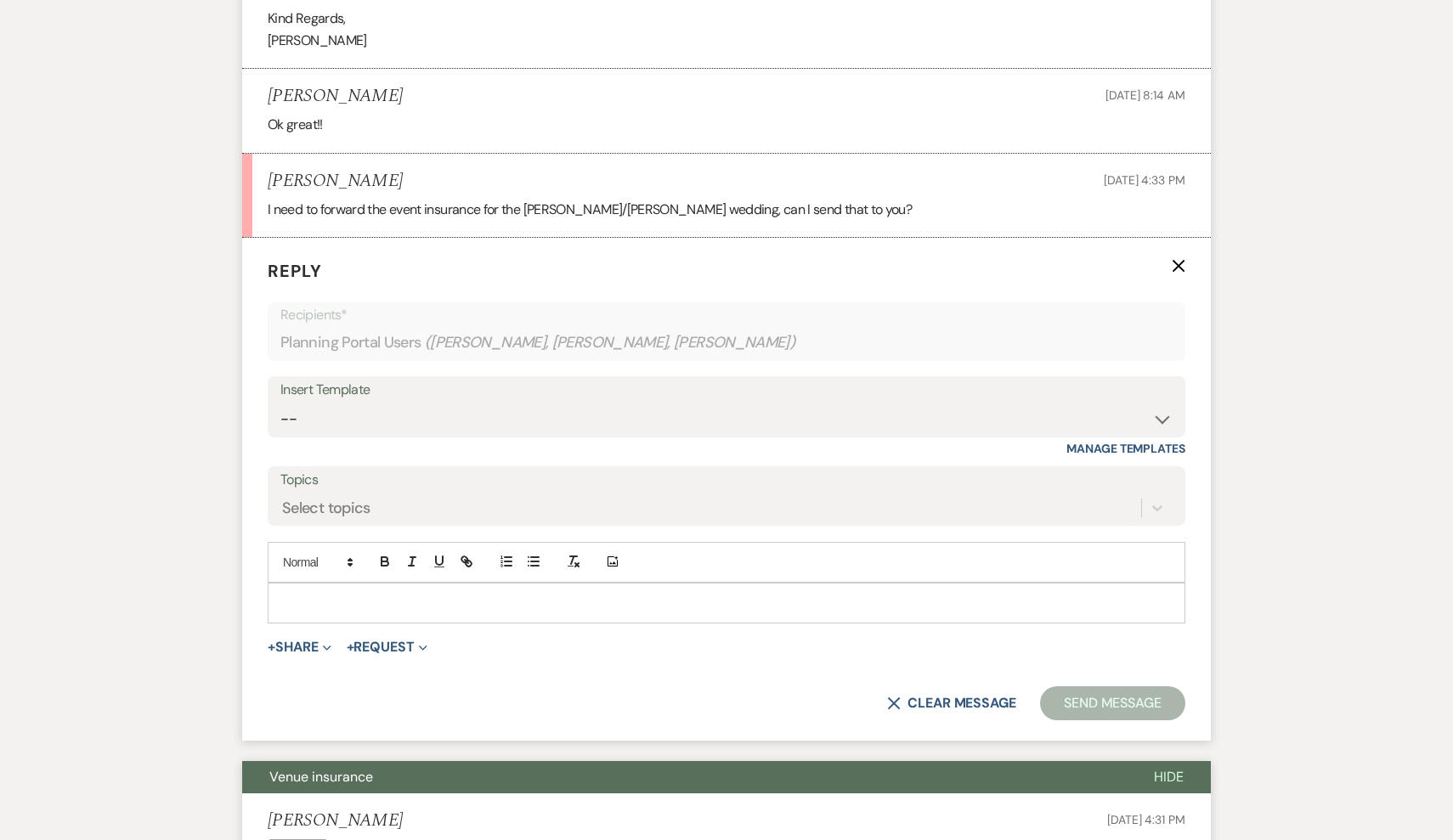
click at [434, 593] on p at bounding box center [726, 603] width 891 height 19
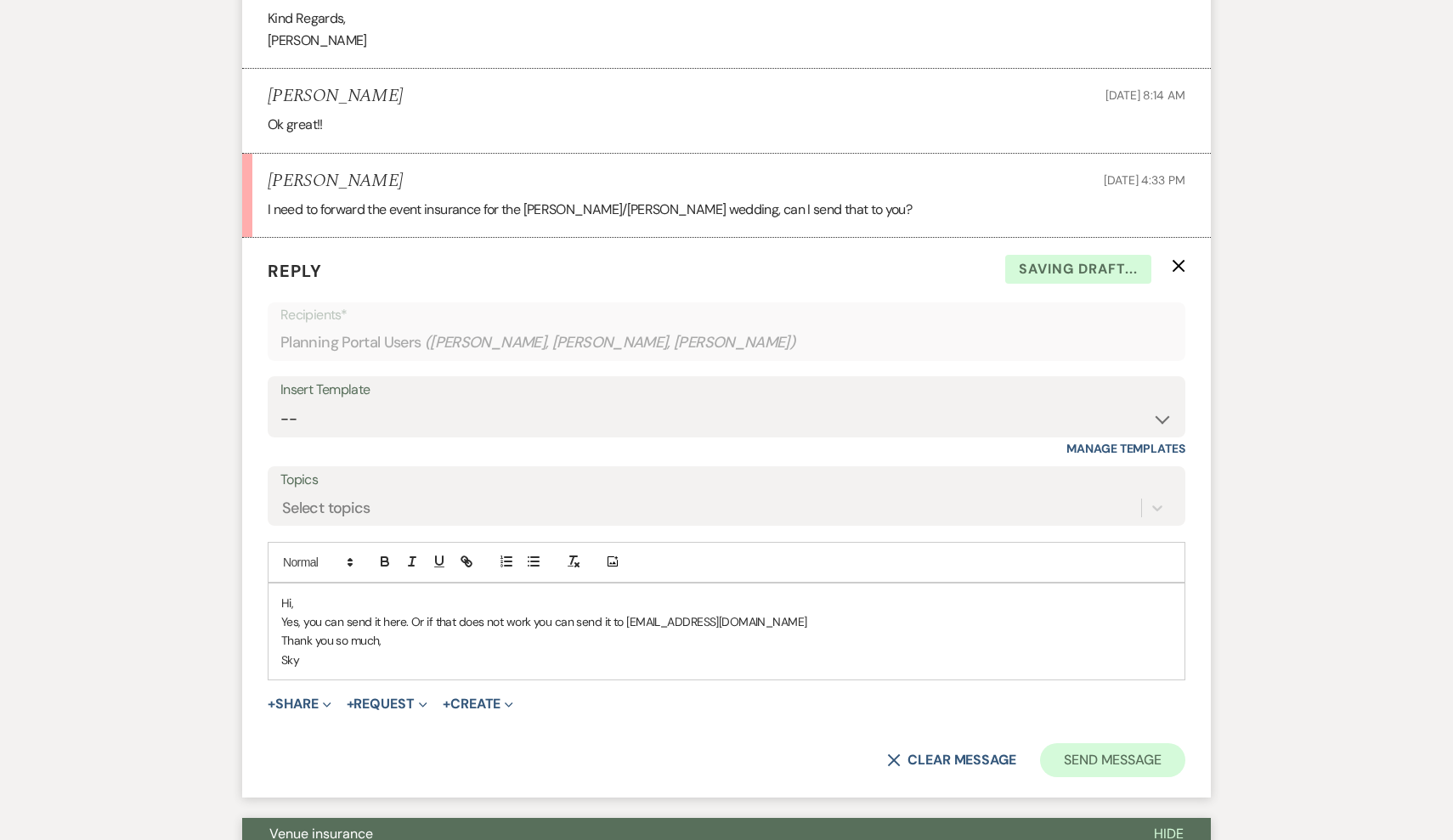
click at [1158, 743] on button "Send Message" at bounding box center [1113, 760] width 145 height 34
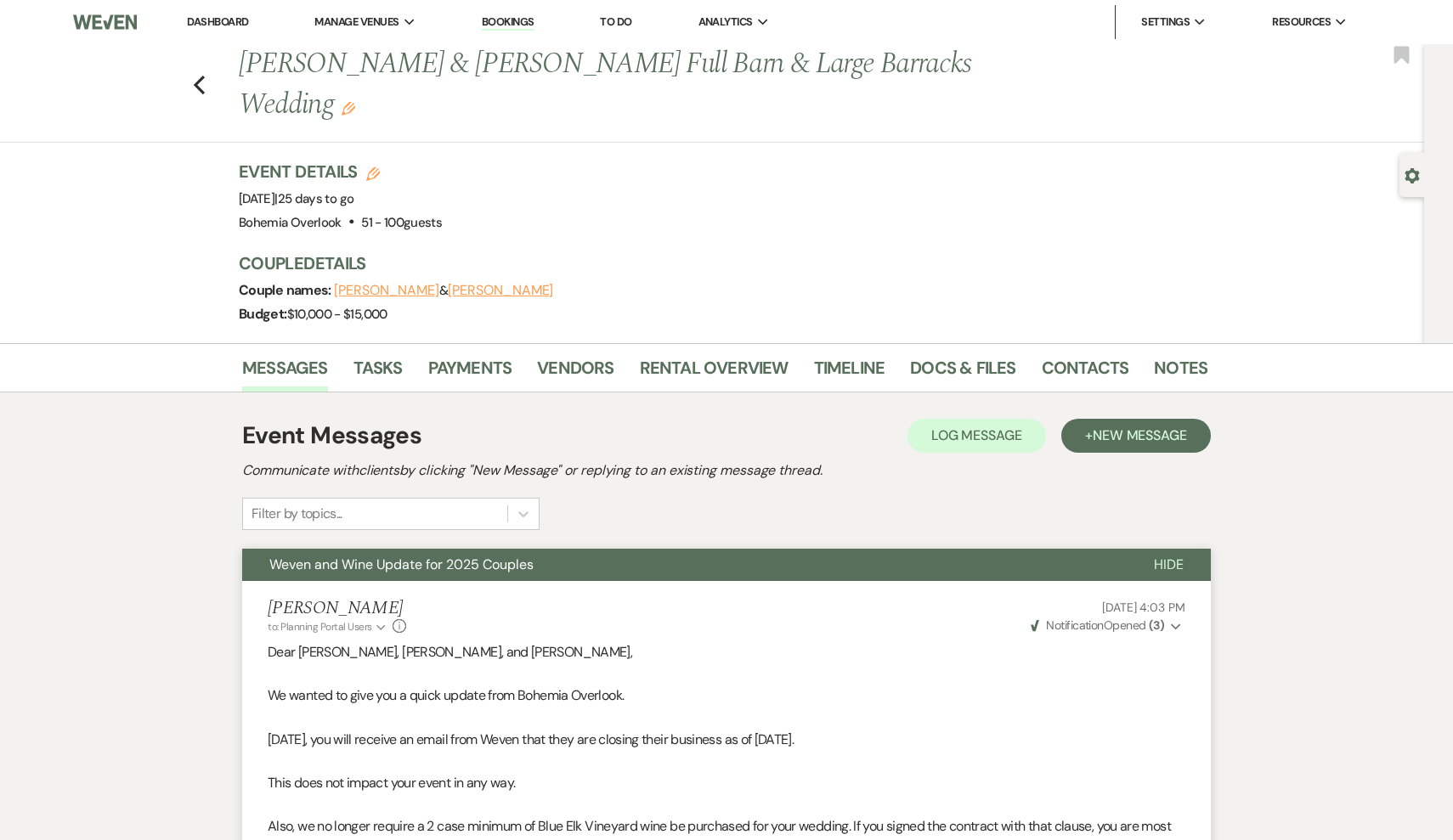
scroll to position [0, 0]
click at [197, 81] on use "button" at bounding box center [199, 85] width 11 height 19
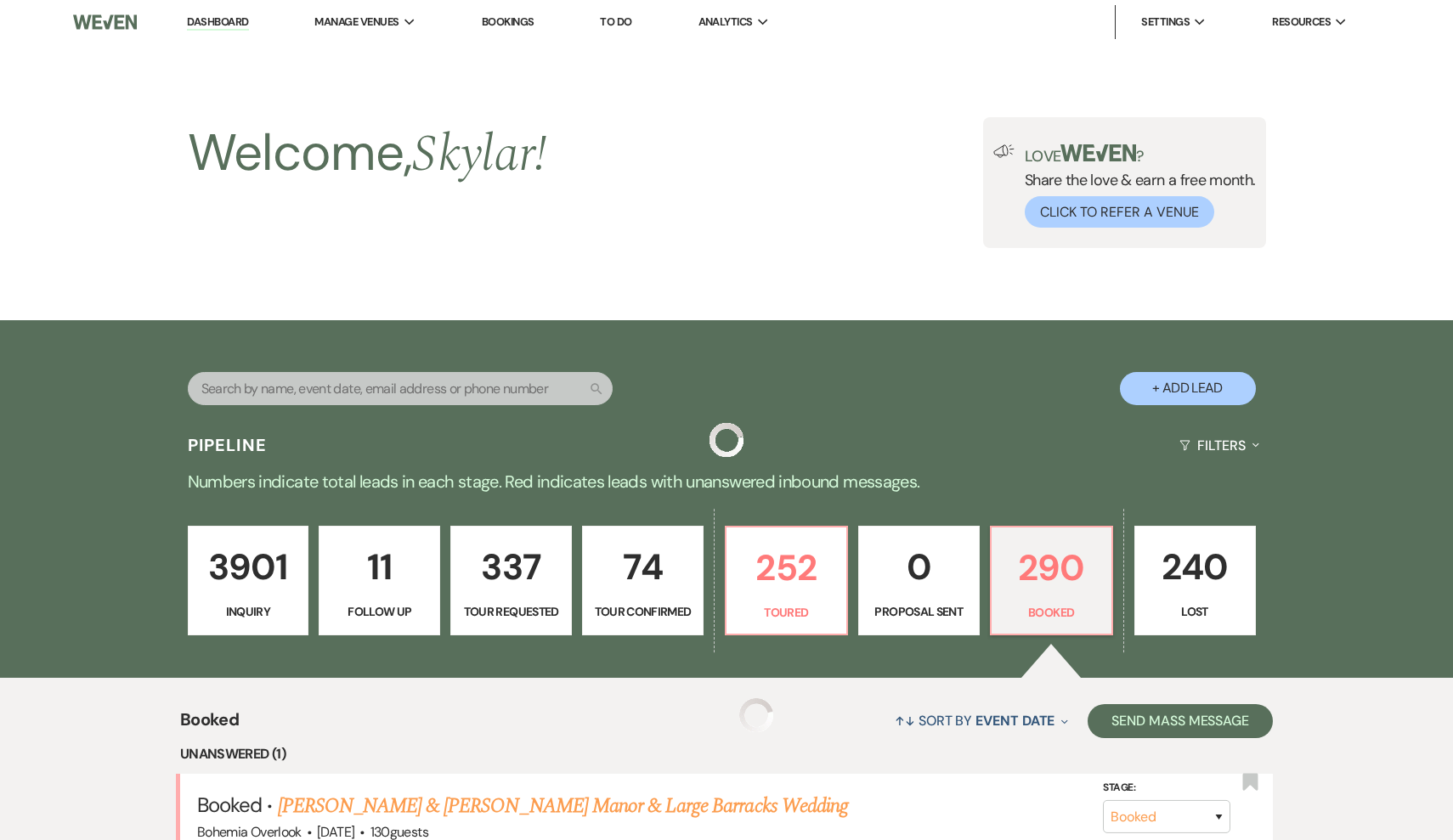
scroll to position [519, 0]
